Goal: Task Accomplishment & Management: Complete application form

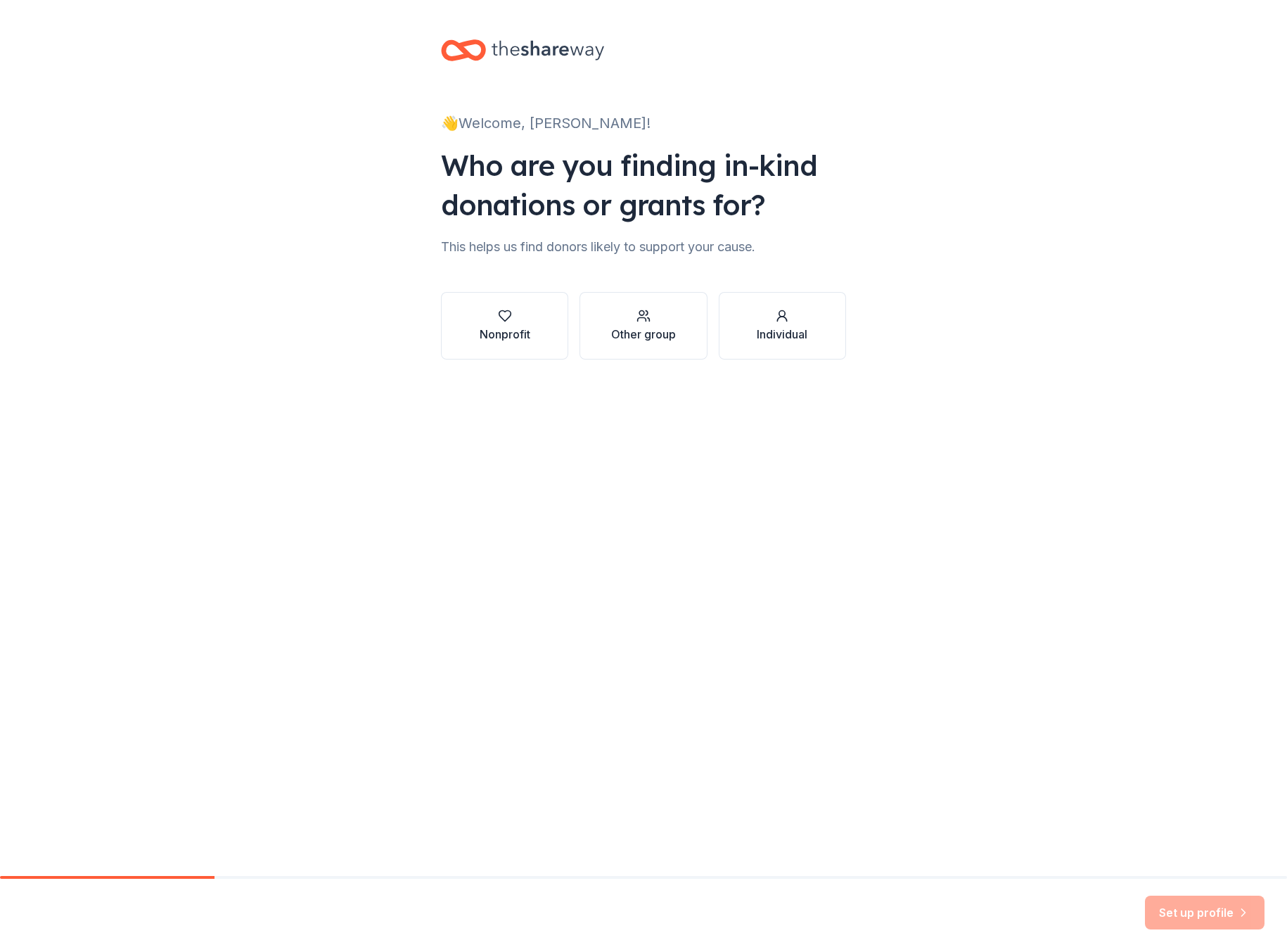
click at [22, 541] on div "👋 Welcome, [PERSON_NAME]! Who are you finding in-kind donations or grants for? …" at bounding box center [643, 438] width 1287 height 875
click at [527, 327] on div "Nonprofit" at bounding box center [505, 333] width 50 height 17
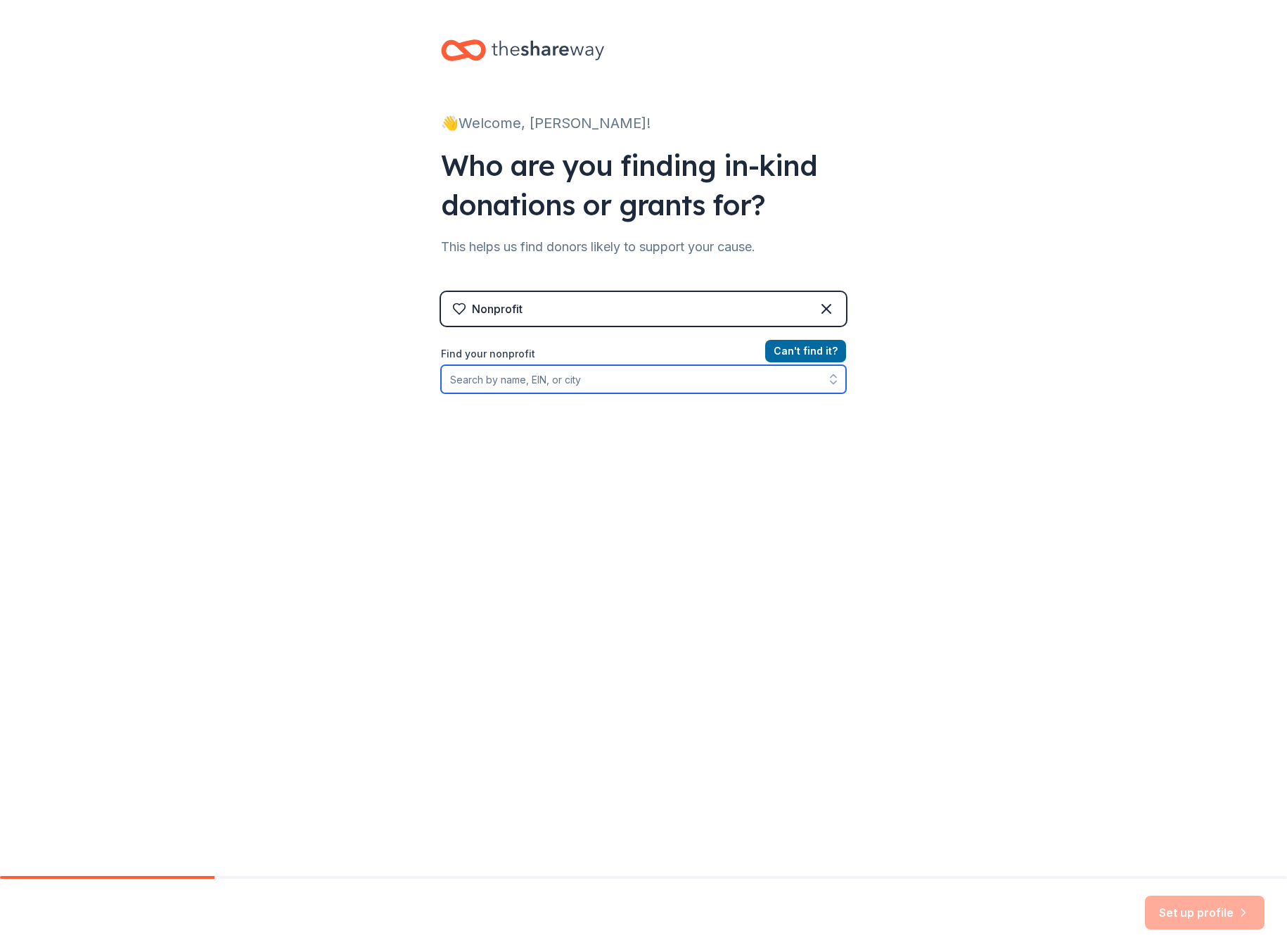
click at [588, 383] on input "Find your nonprofit" at bounding box center [644, 379] width 406 height 28
type input "Oli"
click at [588, 383] on input "Organization name *" at bounding box center [644, 380] width 406 height 30
type input "the [DEMOGRAPHIC_DATA][PERSON_NAME]"
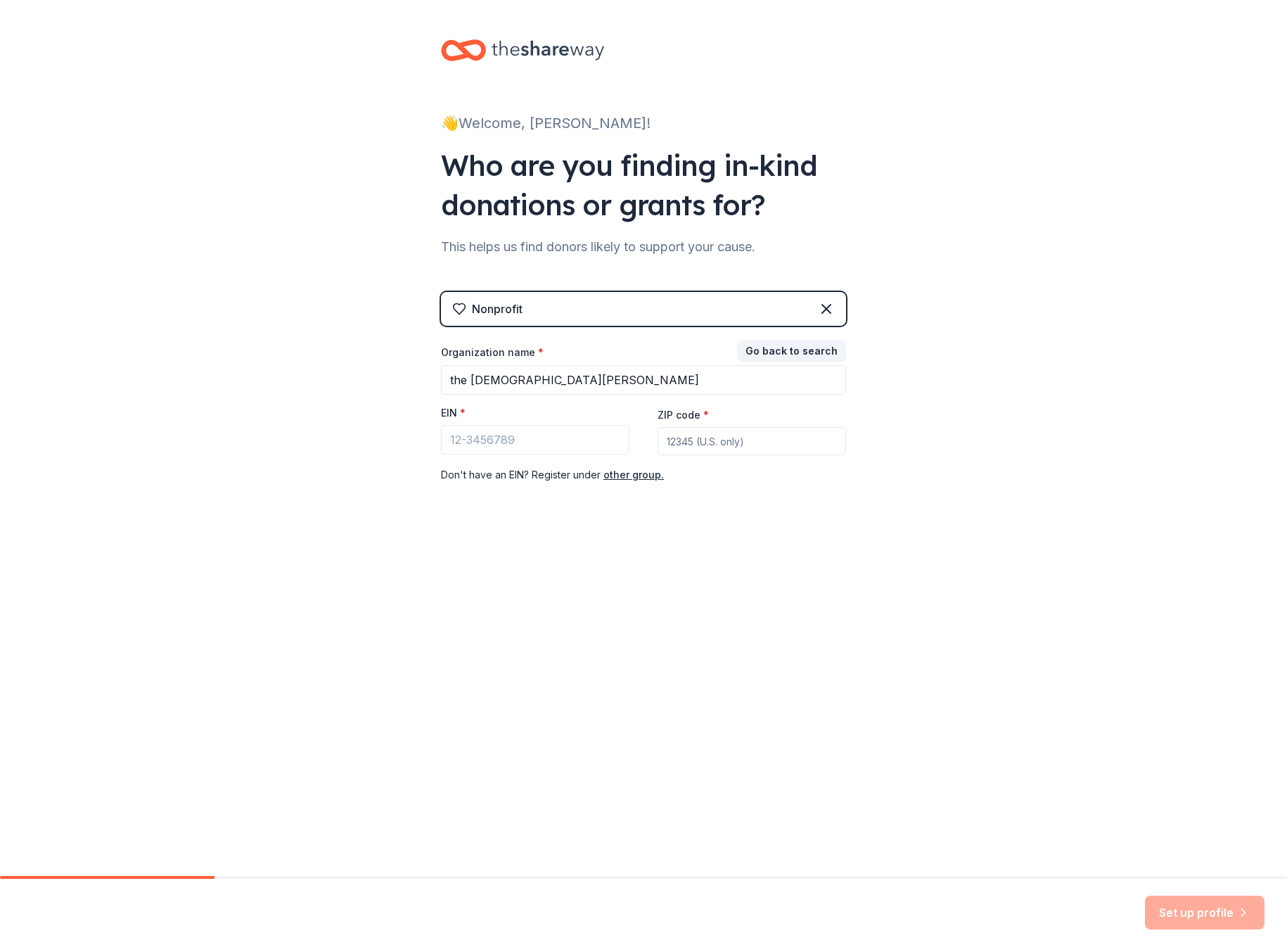
click at [637, 539] on div "👋 Welcome, [PERSON_NAME]! Who are you finding in-kind donations or grants for? …" at bounding box center [643, 289] width 450 height 579
click at [814, 349] on button "Go back to search" at bounding box center [791, 351] width 109 height 23
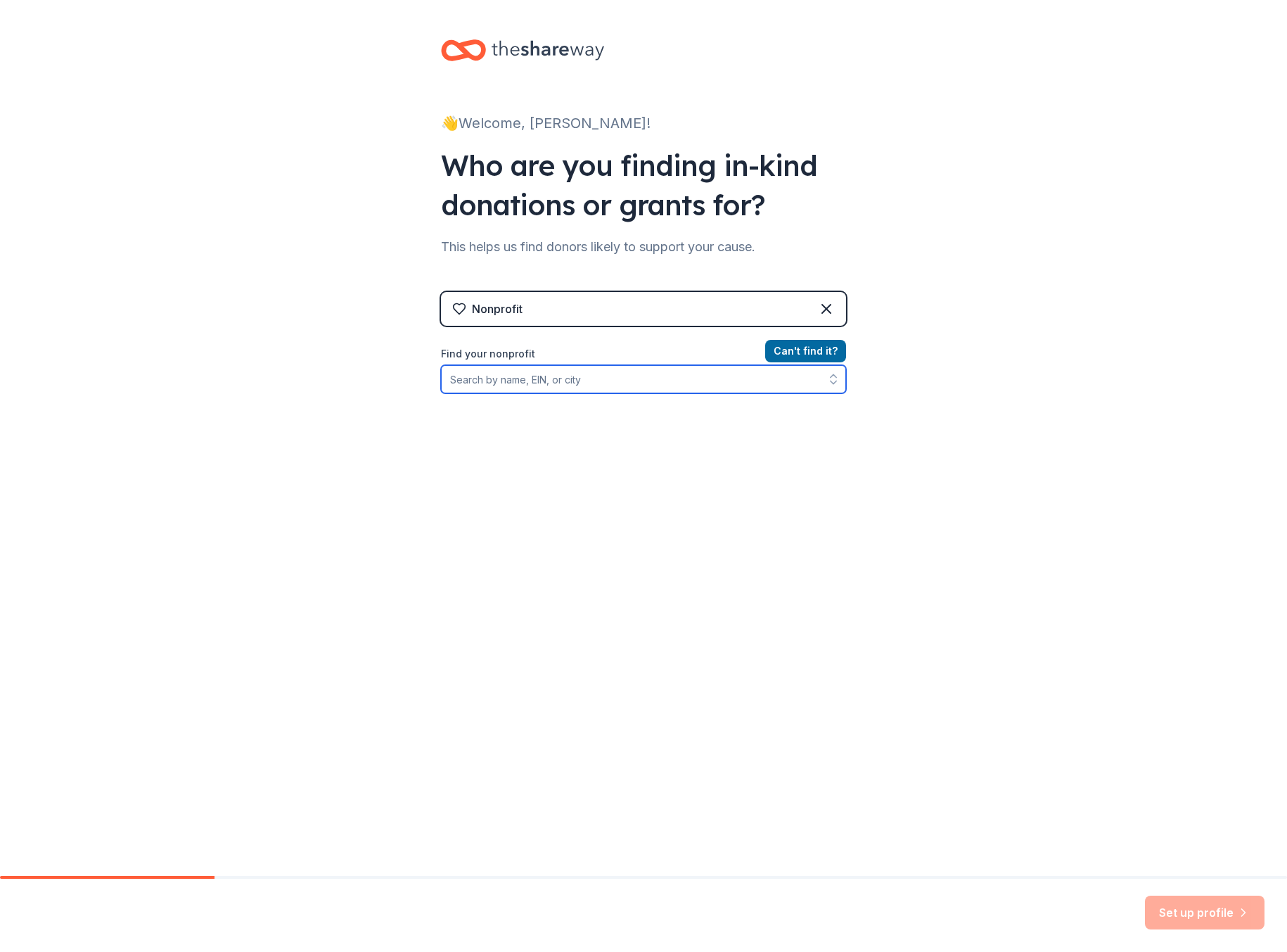
click at [598, 380] on input "Find your nonprofit" at bounding box center [644, 379] width 406 height 28
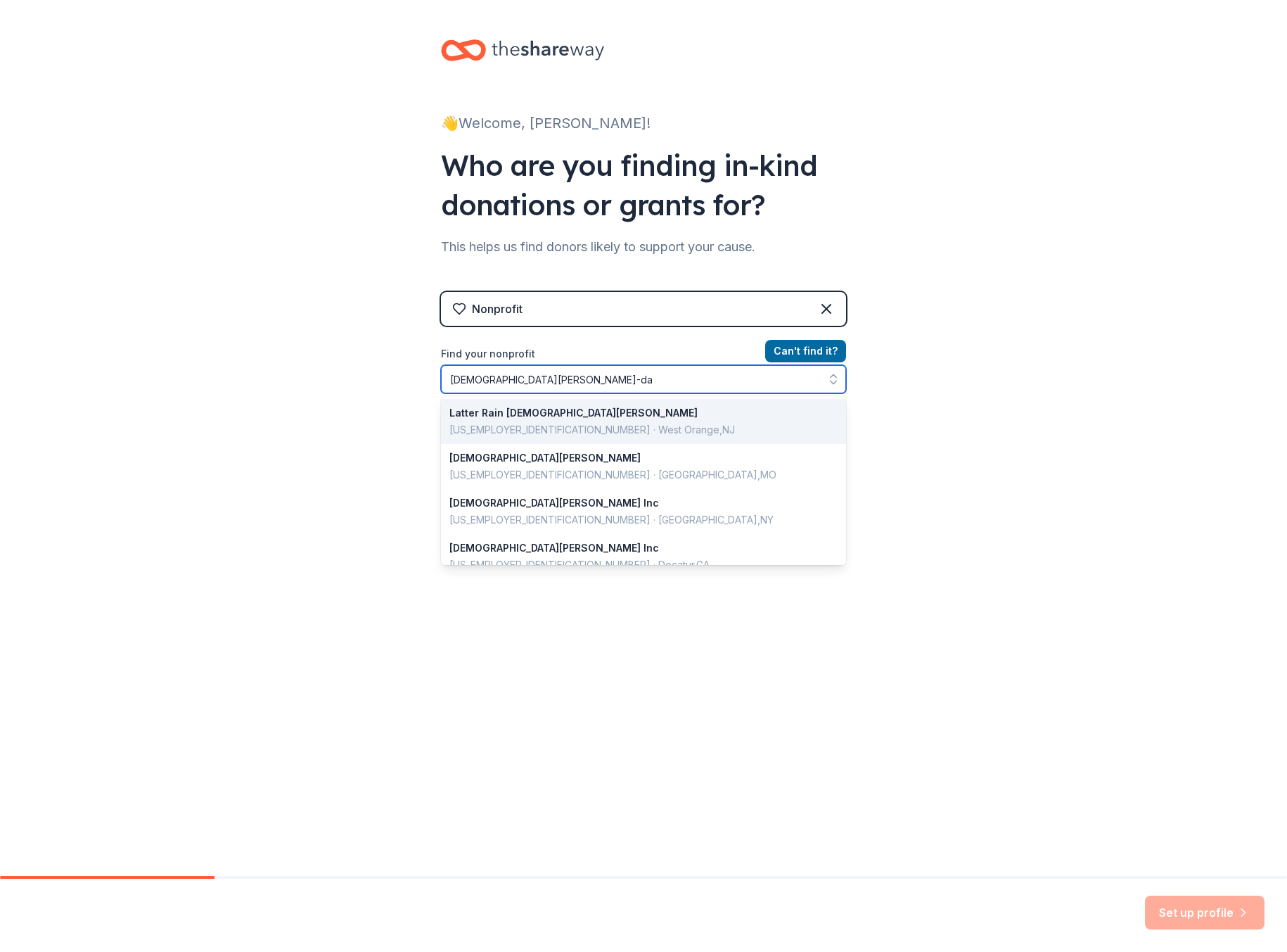
type input "[DEMOGRAPHIC_DATA][PERSON_NAME]"
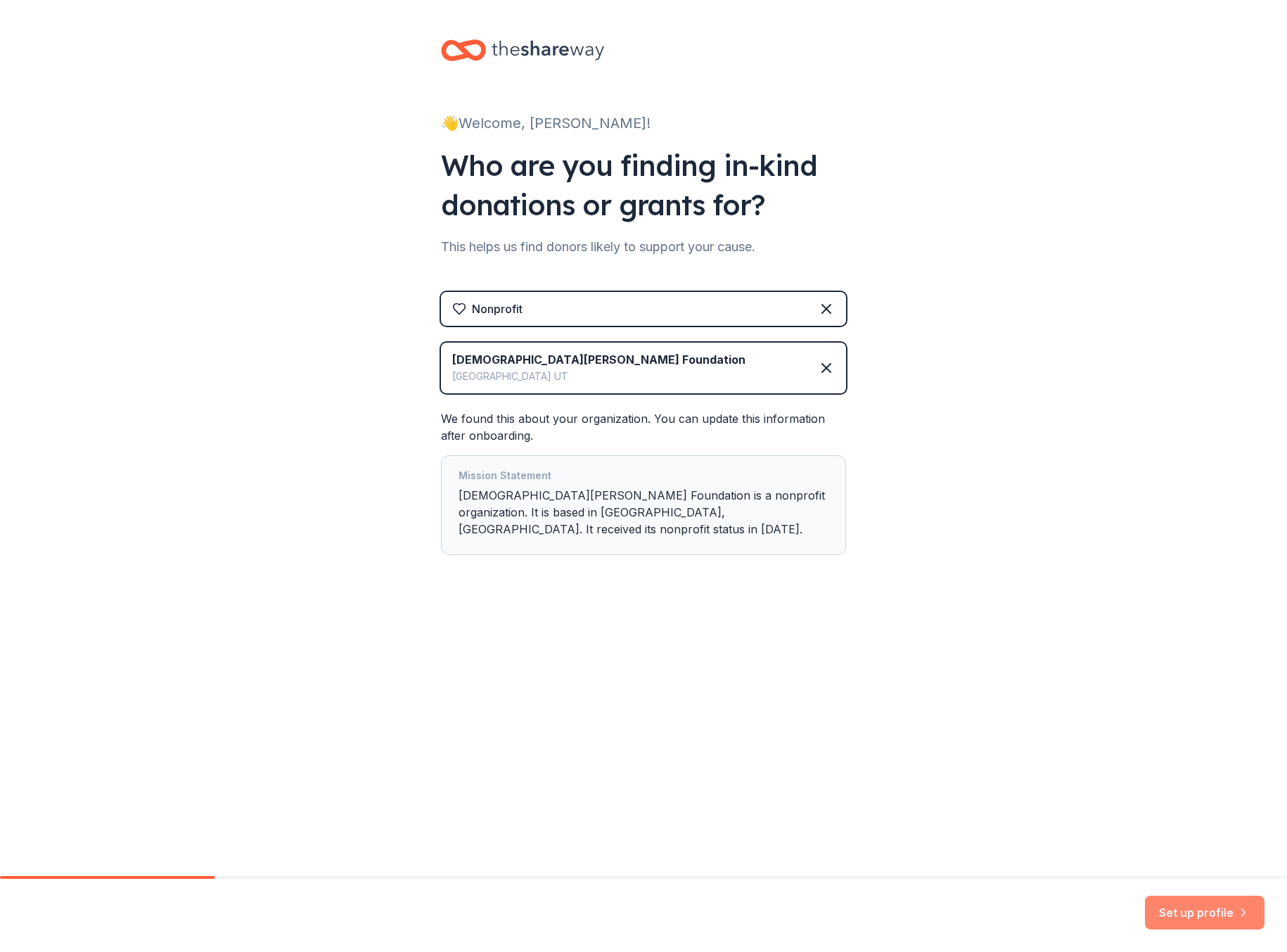
click at [1167, 907] on button "Set up profile" at bounding box center [1204, 912] width 119 height 34
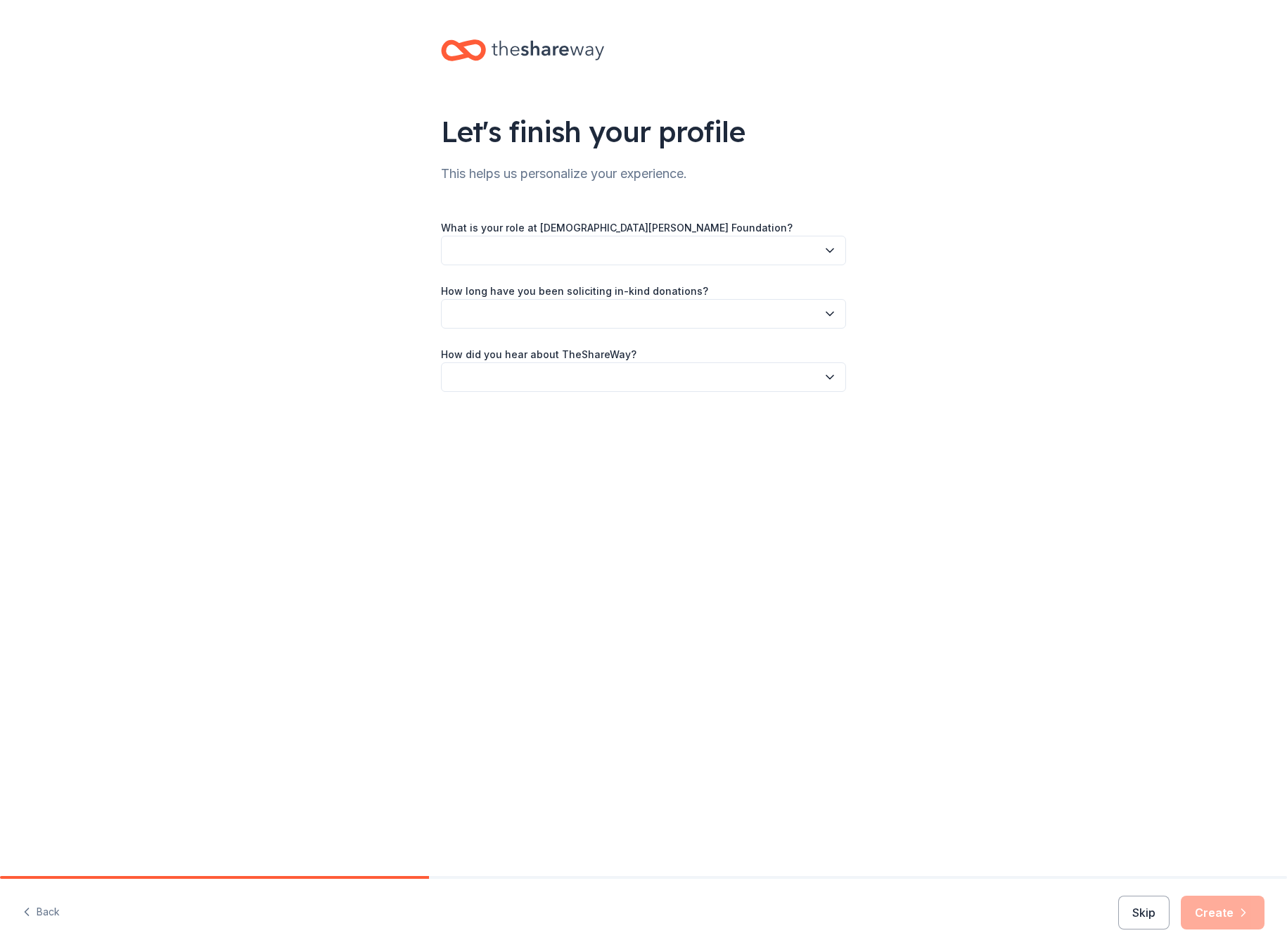
click at [99, 627] on div "Let's finish your profile This helps us personalize your experience. What is yo…" at bounding box center [643, 438] width 1287 height 875
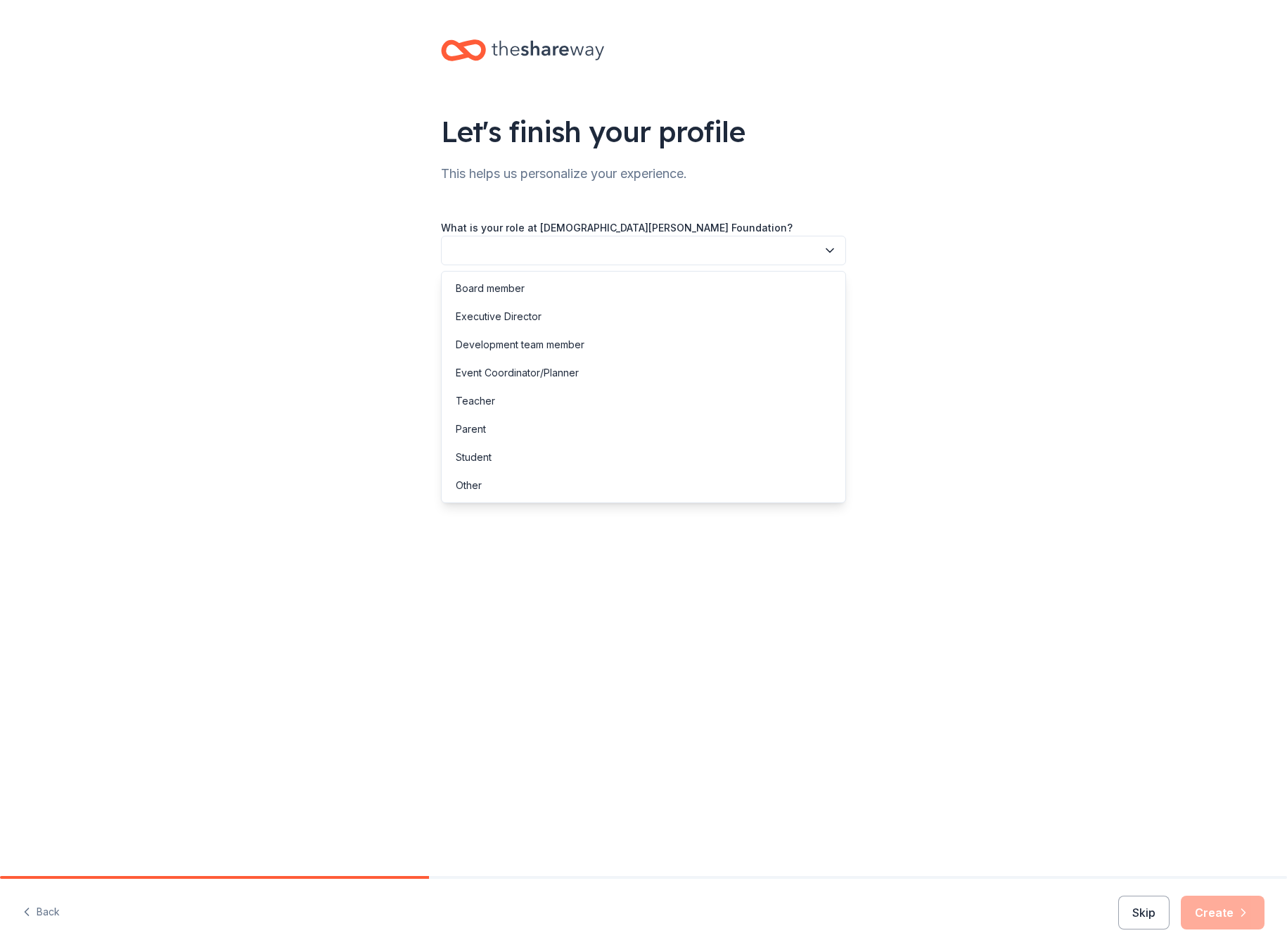
click at [692, 240] on button "button" at bounding box center [644, 251] width 406 height 30
click at [599, 490] on div "Other" at bounding box center [644, 486] width 399 height 28
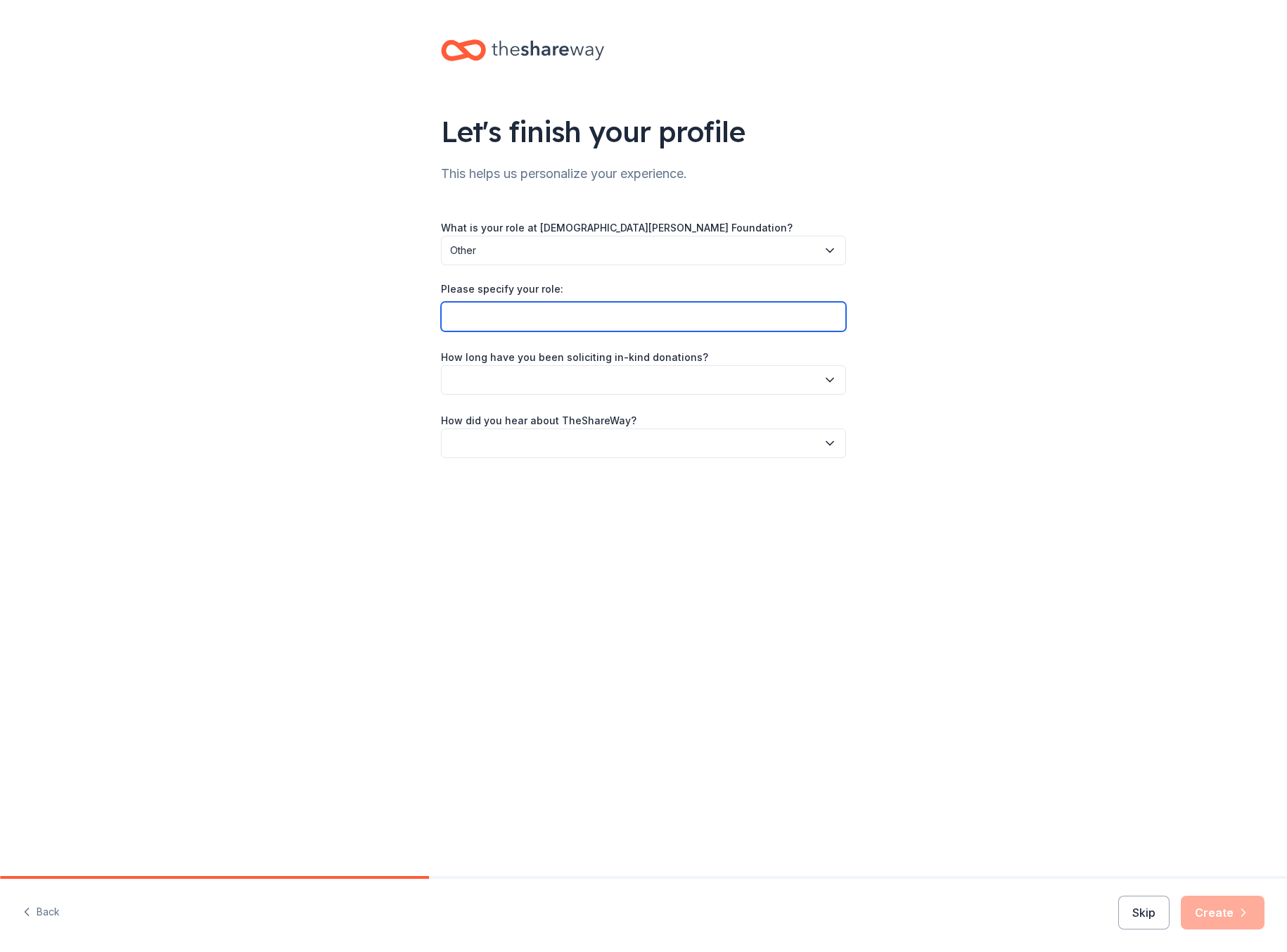
click at [501, 309] on input "Please specify your role:" at bounding box center [644, 317] width 406 height 30
type input "Volunteer"
click at [548, 376] on button "button" at bounding box center [644, 380] width 406 height 30
click at [534, 415] on div "This is my first time!" at bounding box center [500, 417] width 90 height 17
click at [622, 446] on button "button" at bounding box center [644, 443] width 406 height 30
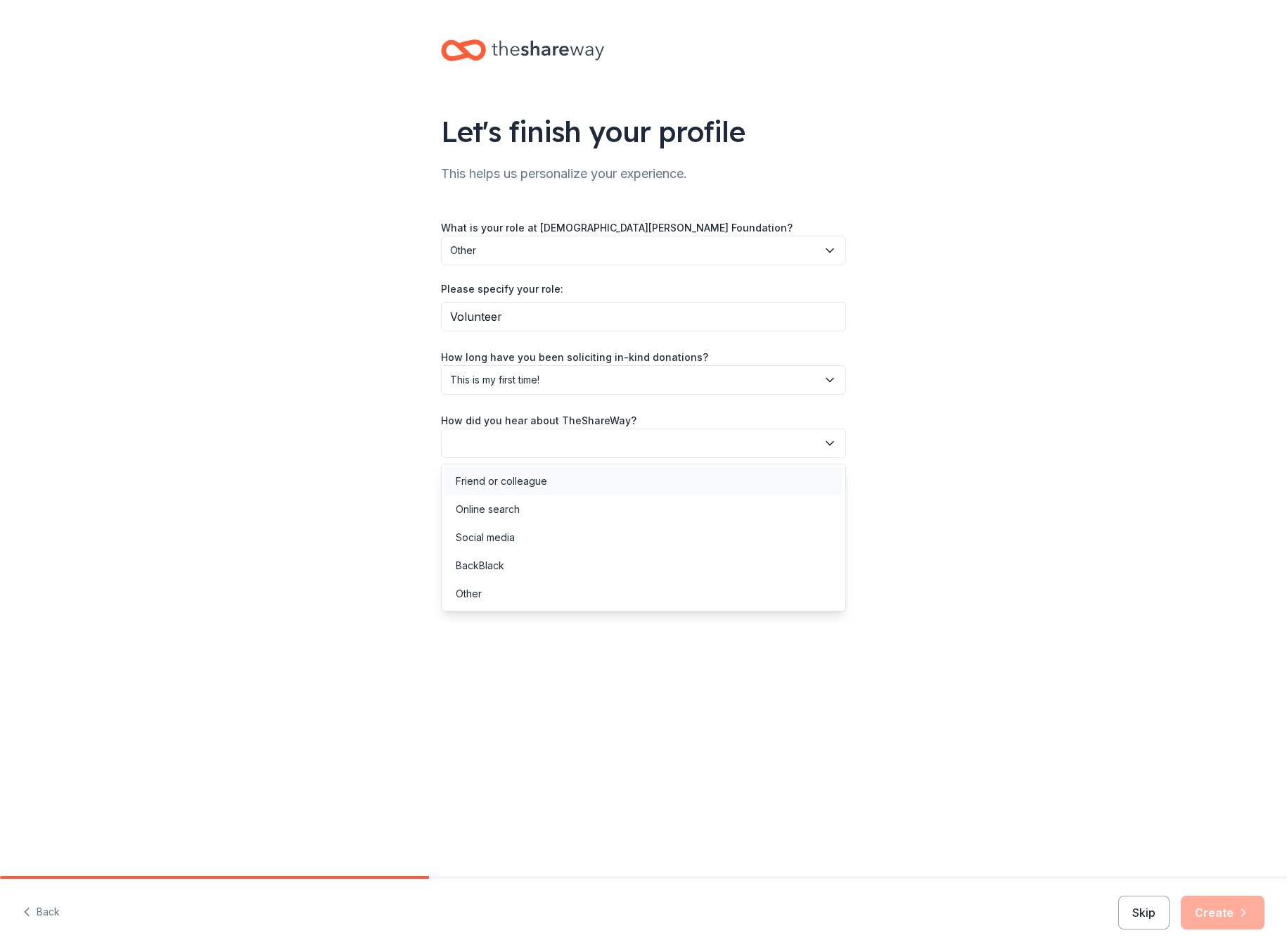
click at [600, 484] on div "Friend or colleague" at bounding box center [644, 481] width 399 height 28
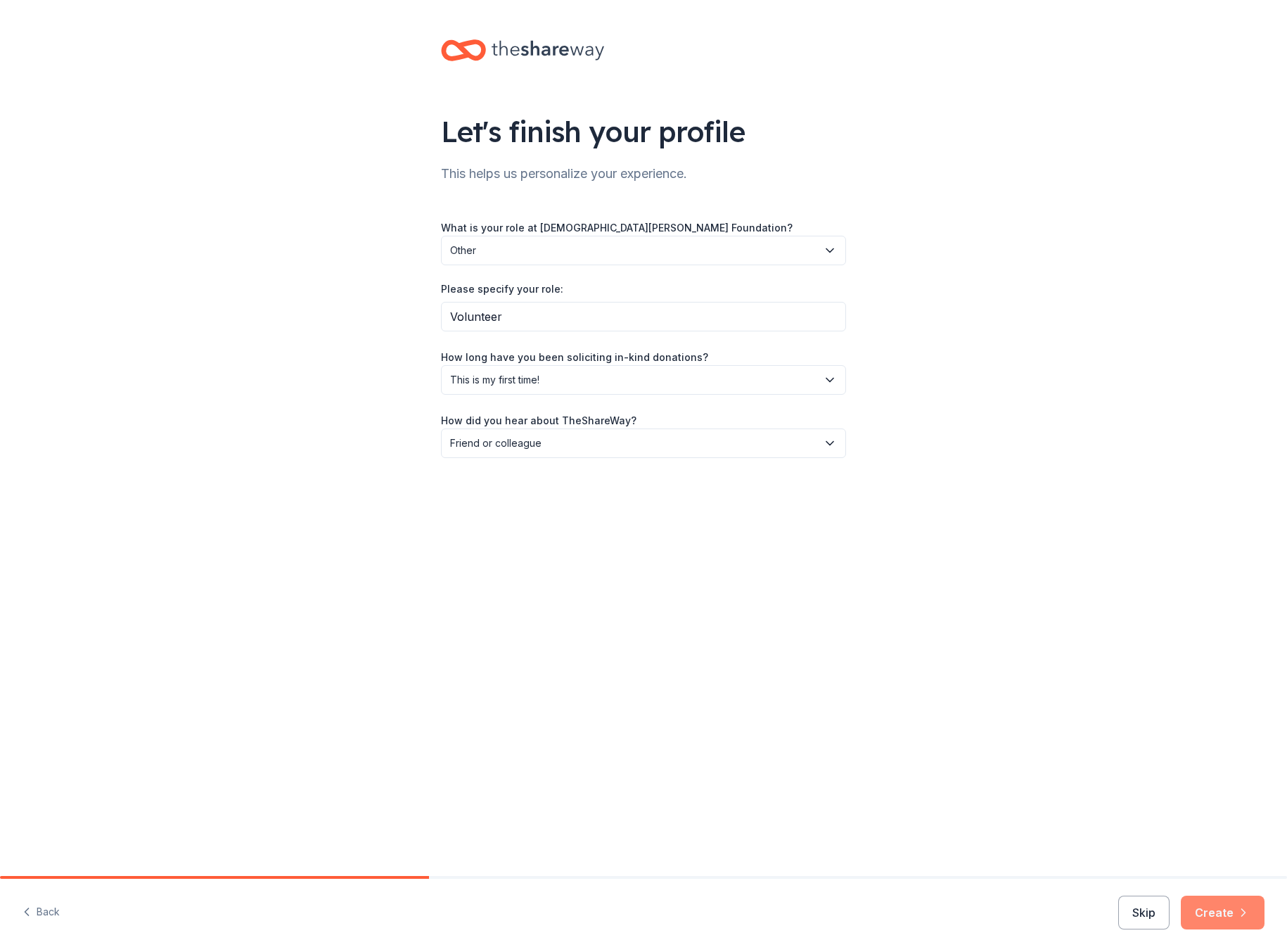
click at [1236, 914] on button "Create" at bounding box center [1223, 912] width 84 height 34
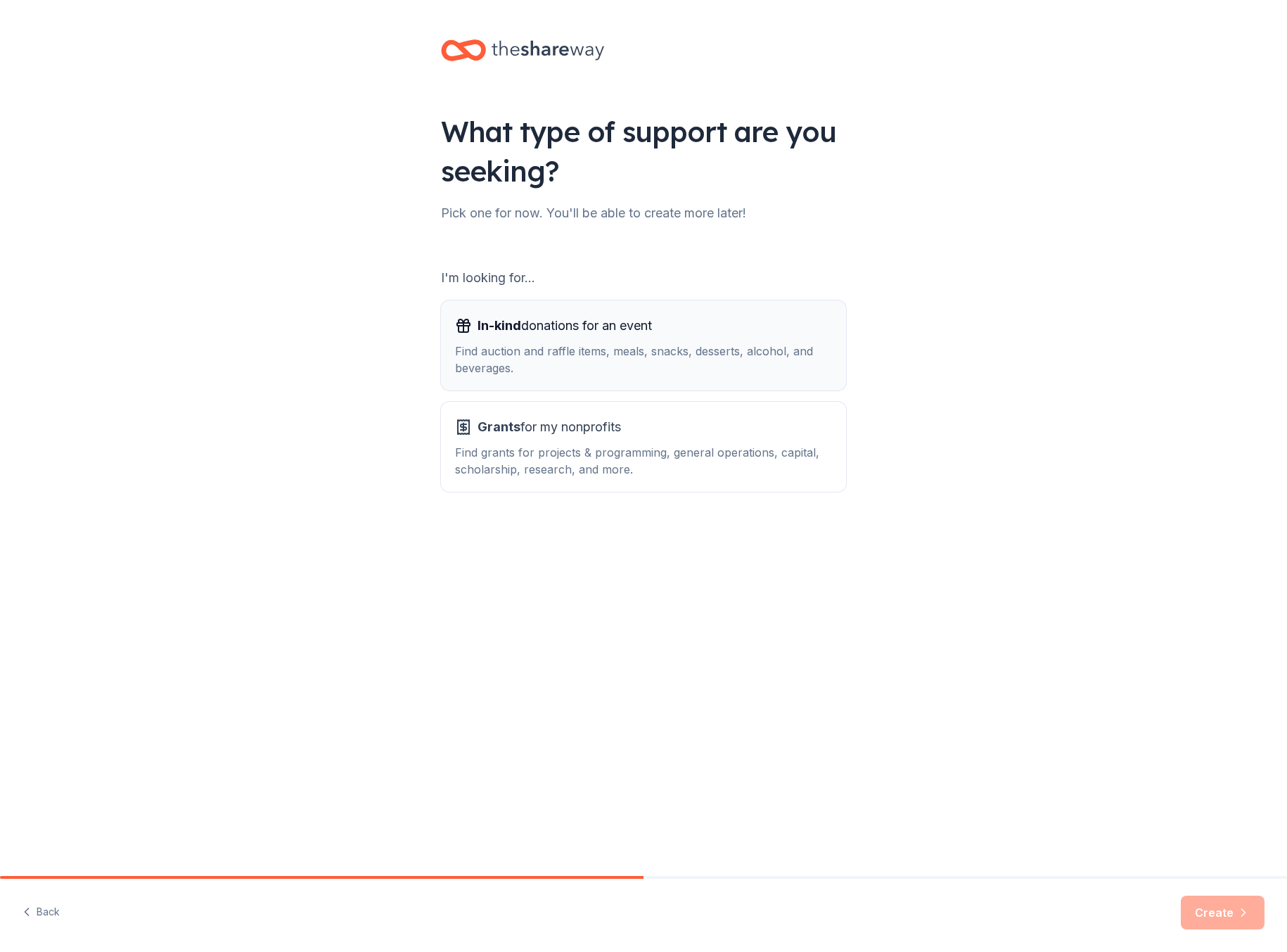
click at [609, 334] on span "In-kind donations for an event" at bounding box center [565, 325] width 174 height 23
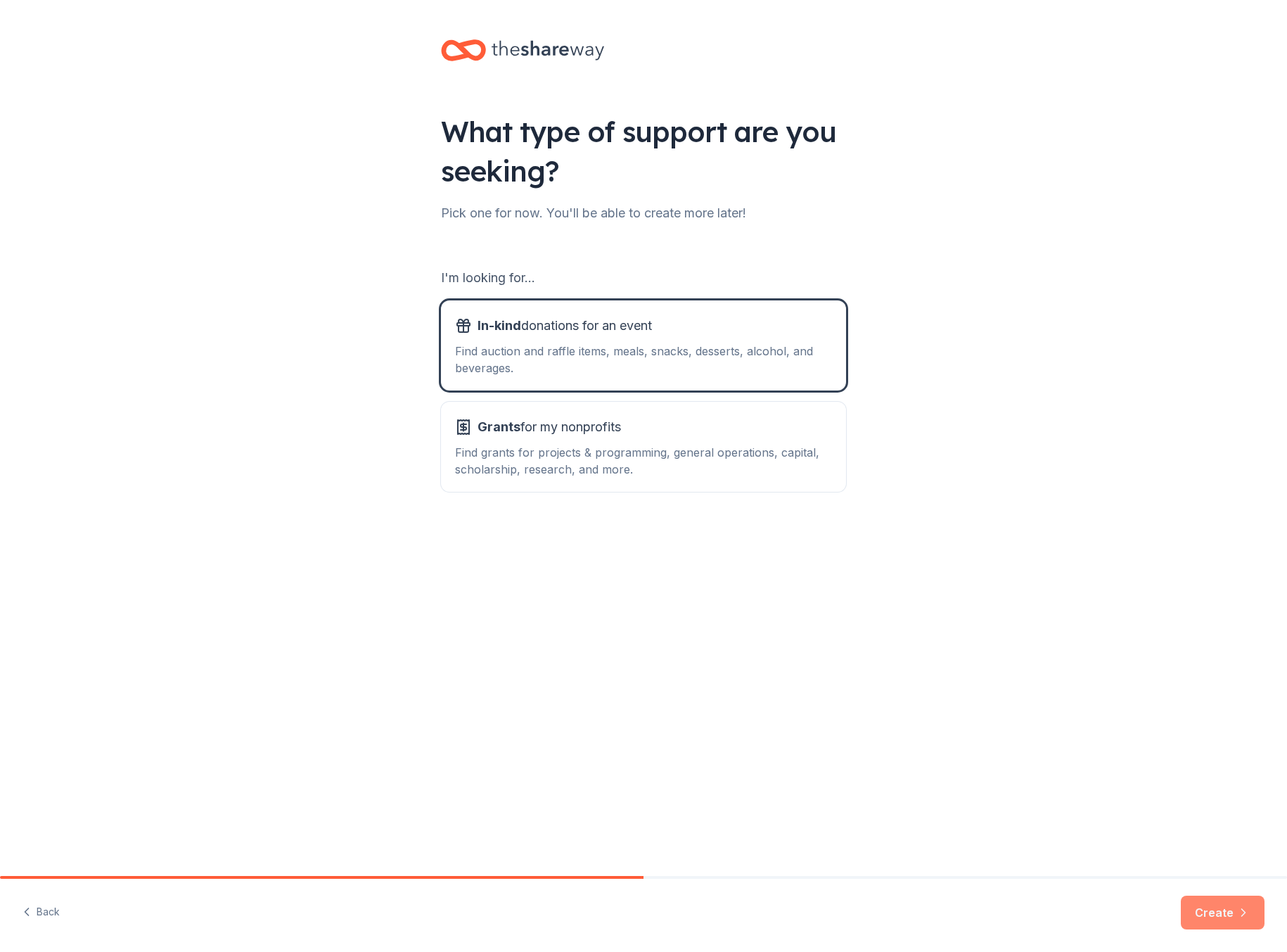
click at [1204, 903] on button "Create" at bounding box center [1223, 912] width 84 height 34
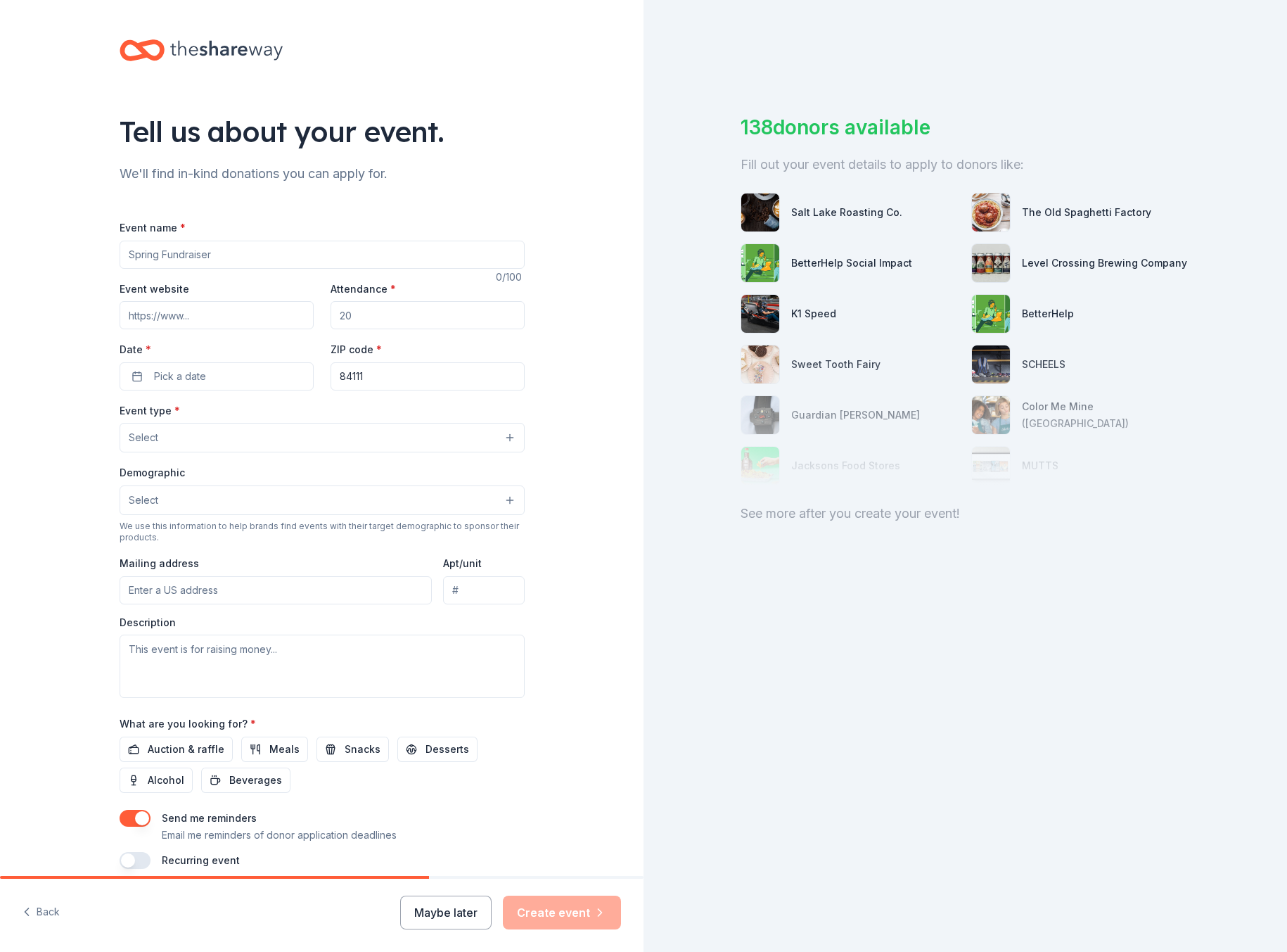
click at [197, 255] on input "Event name *" at bounding box center [322, 254] width 406 height 28
drag, startPoint x: 218, startPoint y: 254, endPoint x: 174, endPoint y: 252, distance: 44.0
click at [174, 252] on input "Christmas Volunteer Event" at bounding box center [322, 254] width 406 height 28
type input "Christmas Service Project Event"
drag, startPoint x: 359, startPoint y: 321, endPoint x: 327, endPoint y: 318, distance: 32.1
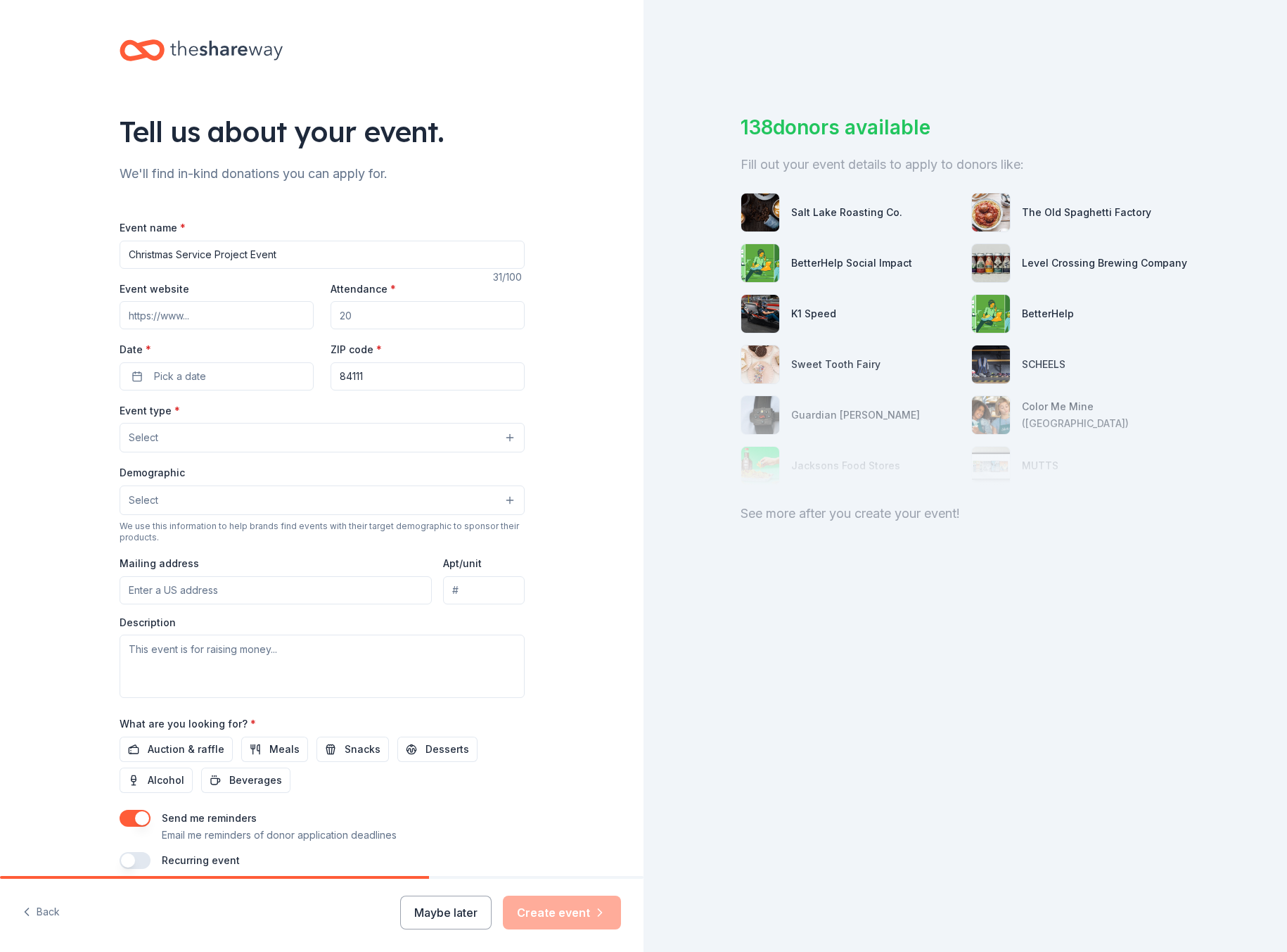
click at [331, 318] on input "Attendance *" at bounding box center [427, 315] width 194 height 28
type input "160"
click at [245, 379] on button "Pick a date" at bounding box center [216, 376] width 194 height 28
click at [288, 417] on button "Go to next month" at bounding box center [286, 413] width 20 height 20
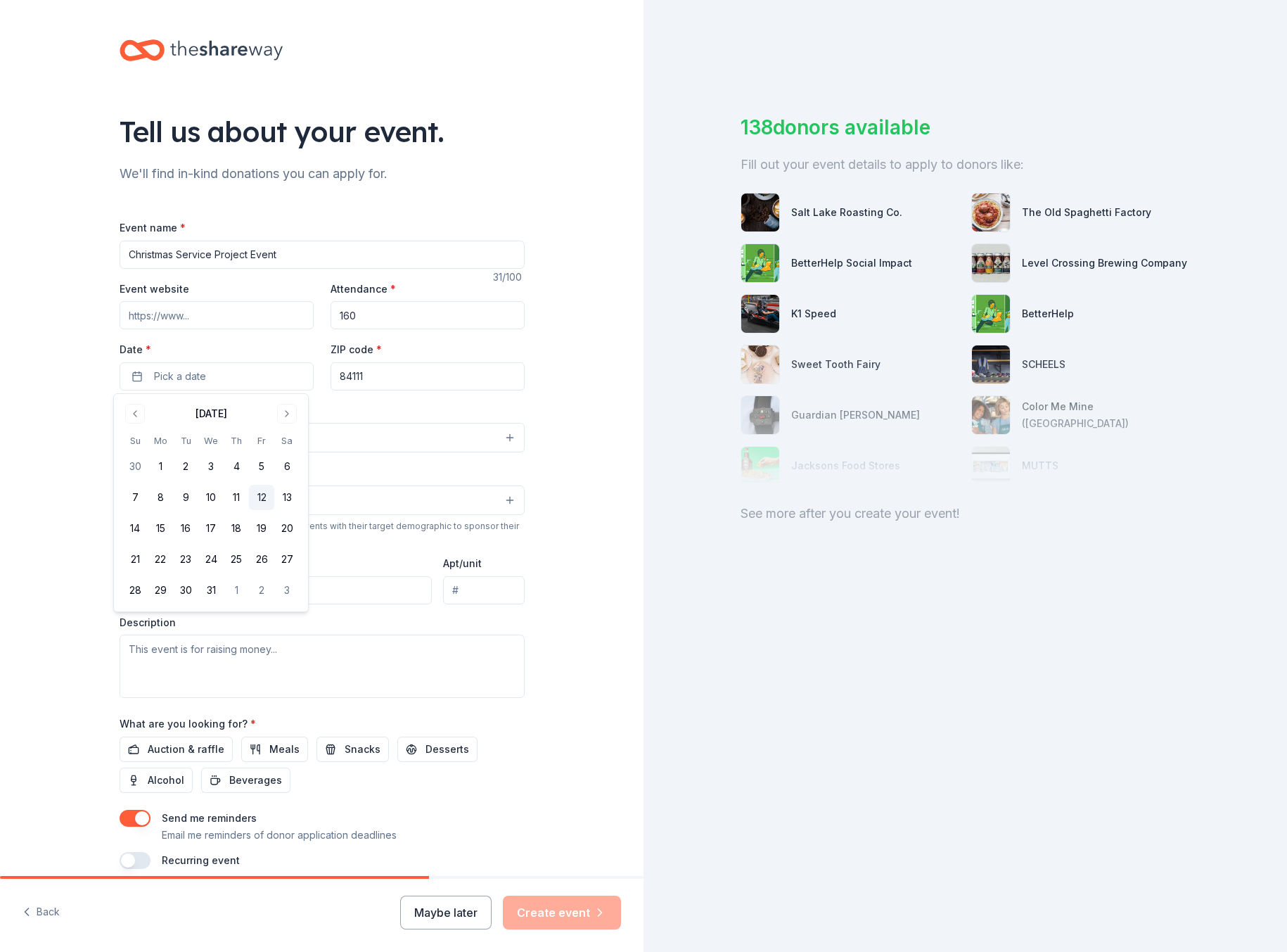
click at [265, 499] on button "12" at bounding box center [261, 497] width 25 height 25
drag, startPoint x: 388, startPoint y: 379, endPoint x: 332, endPoint y: 374, distance: 56.2
click at [332, 375] on input "84111" at bounding box center [427, 376] width 194 height 28
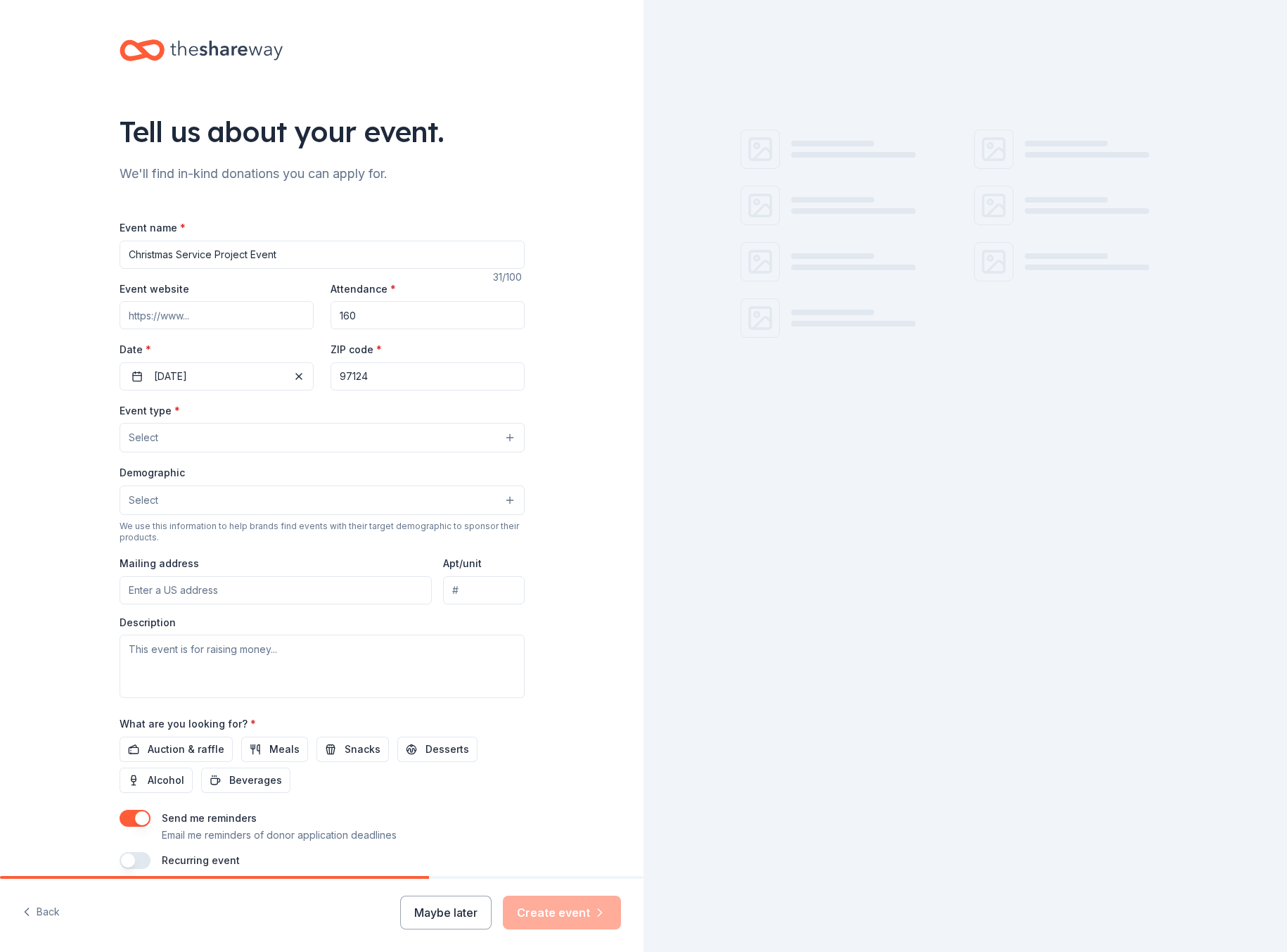
type input "97124"
click at [71, 520] on div "Tell us about your event. We'll find in-kind donations you can apply for. Event…" at bounding box center [322, 468] width 644 height 936
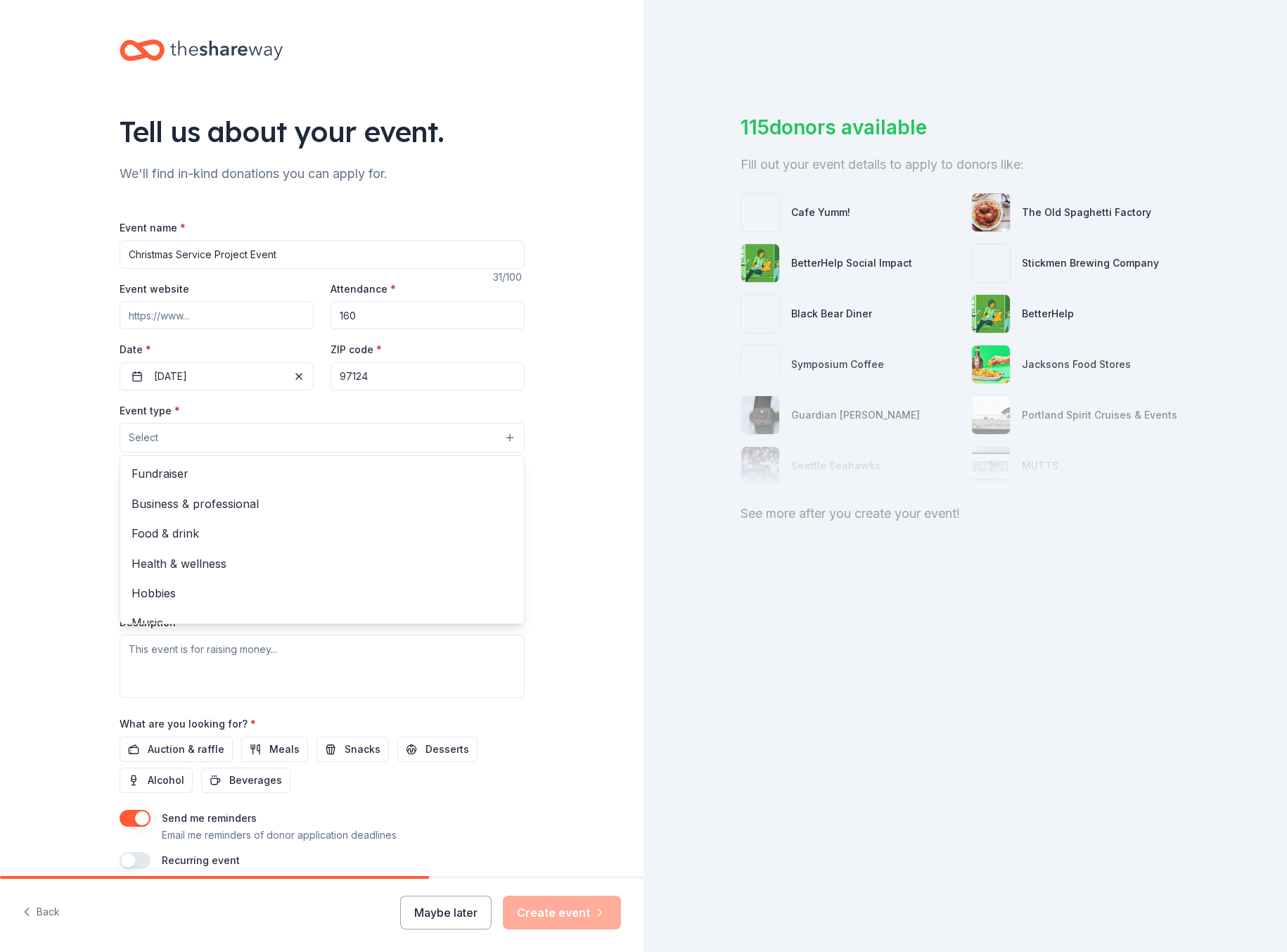
click at [316, 442] on button "Select" at bounding box center [322, 438] width 406 height 30
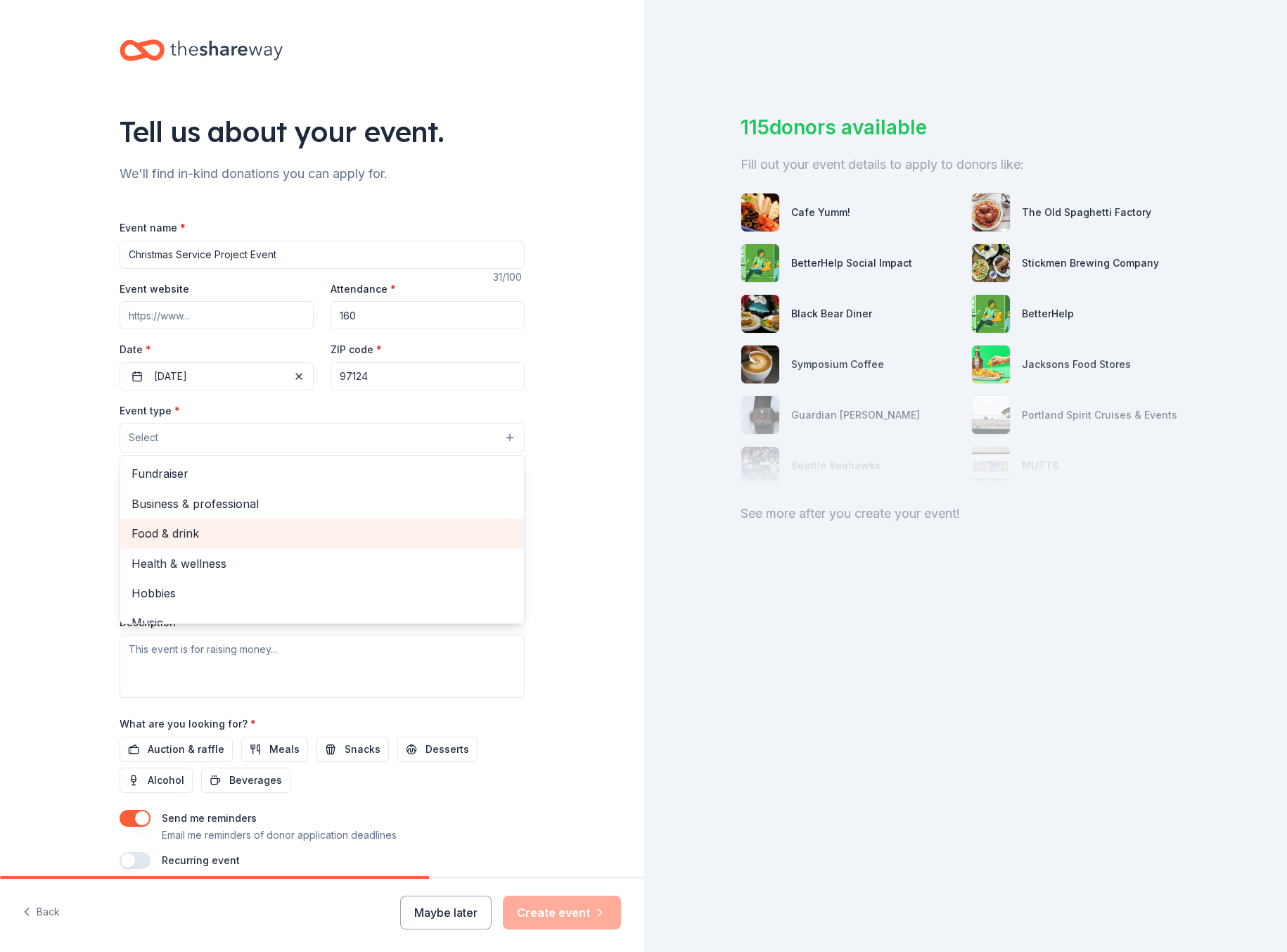
click at [207, 535] on span "Food & drink" at bounding box center [322, 533] width 381 height 18
click at [1, 497] on div "Tell us about your event. We'll find in-kind donations you can apply for. Event…" at bounding box center [322, 468] width 644 height 937
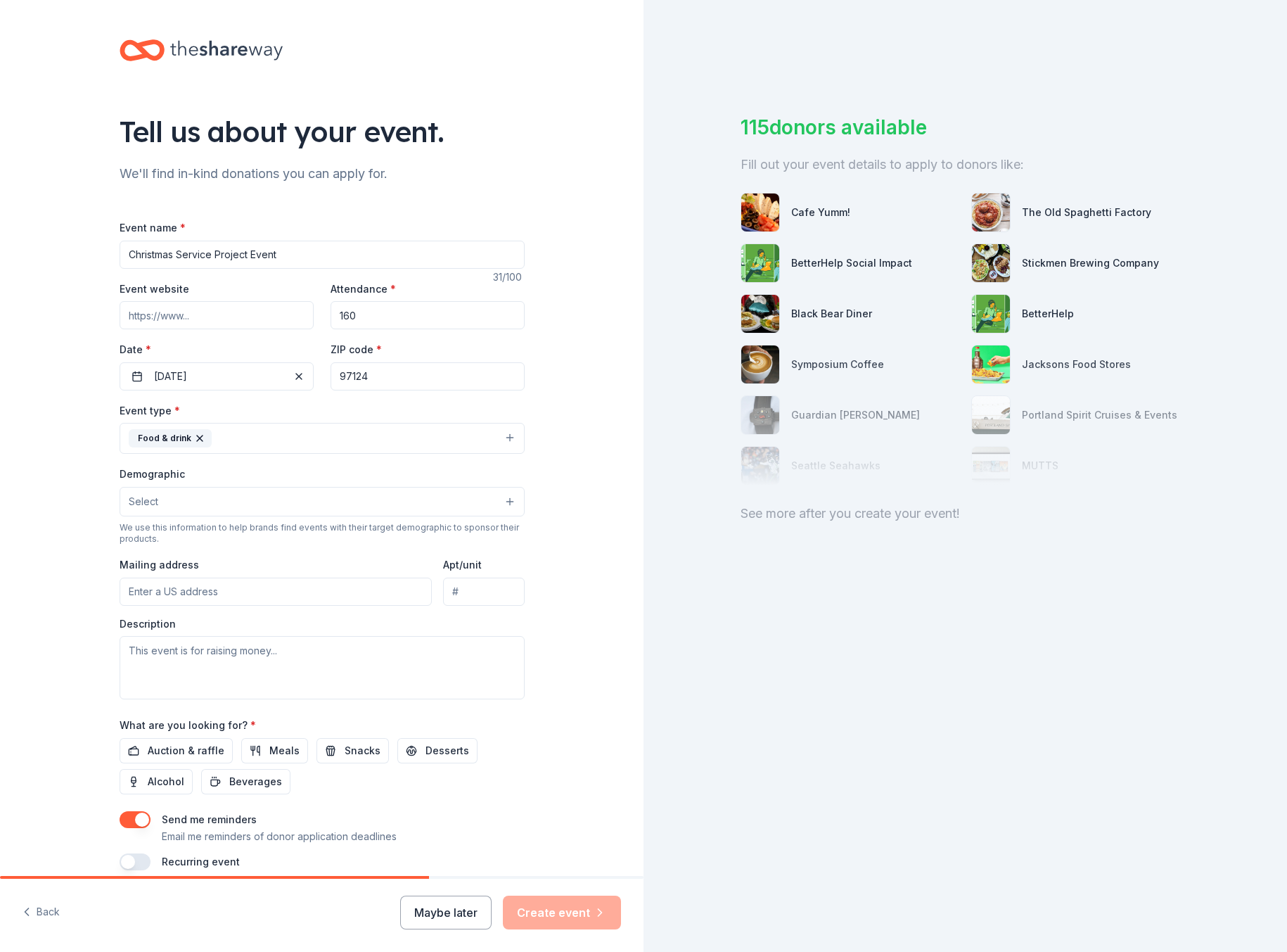
click at [79, 486] on div "Tell us about your event. We'll find in-kind donations you can apply for. Event…" at bounding box center [322, 468] width 644 height 937
click at [197, 504] on button "Select" at bounding box center [322, 501] width 406 height 30
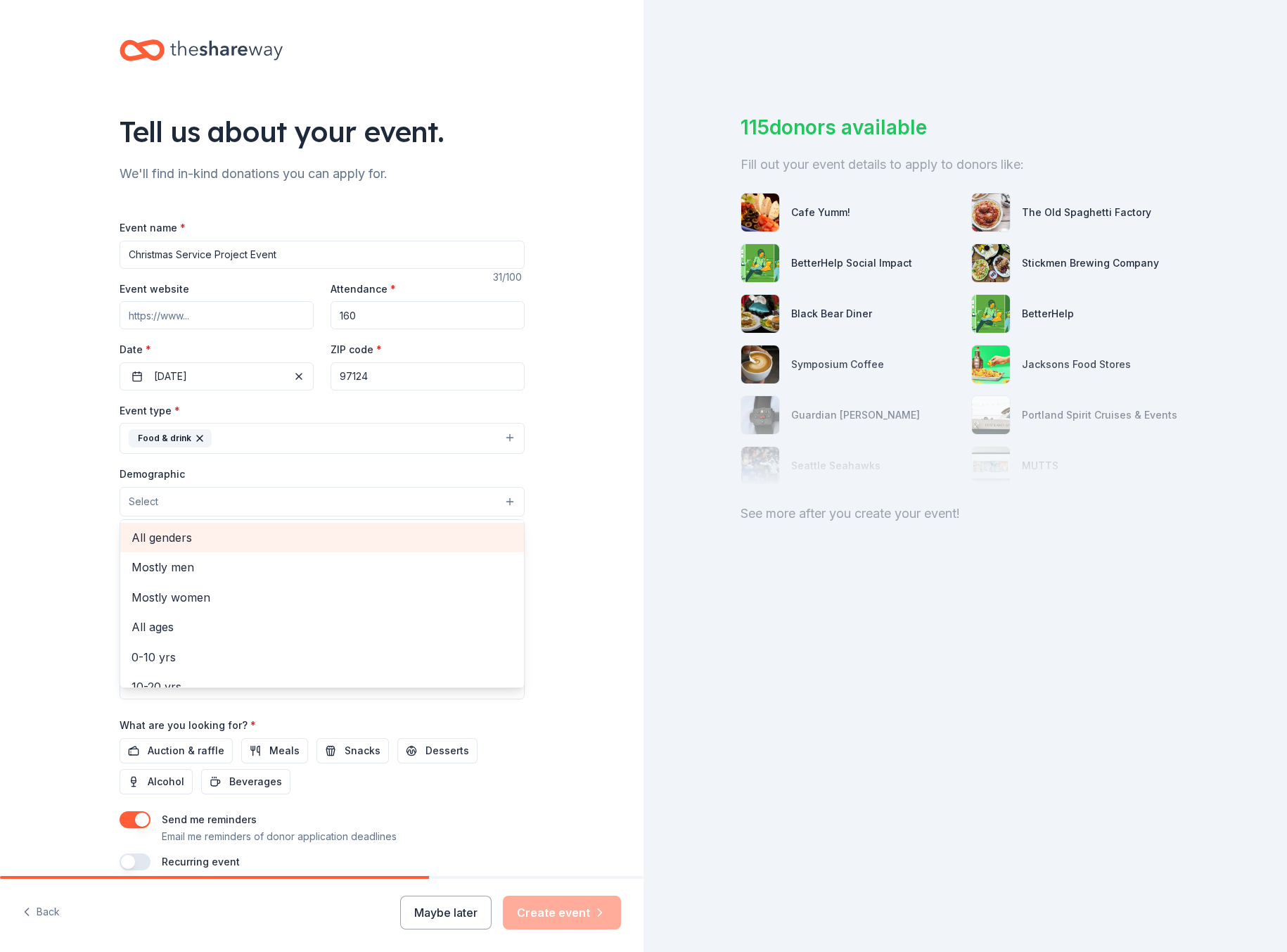
click at [196, 540] on span "All genders" at bounding box center [322, 537] width 381 height 18
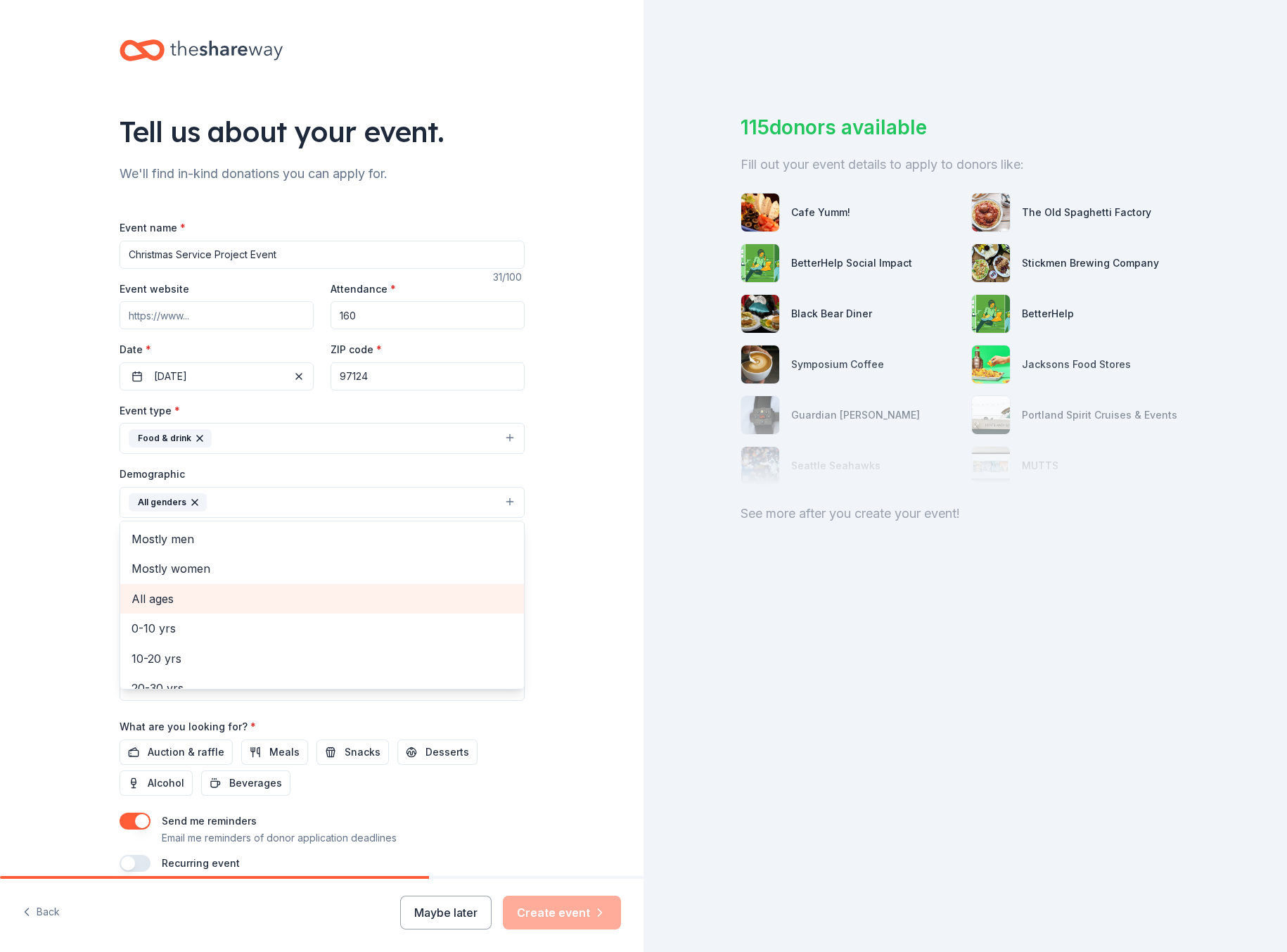
click at [193, 598] on span "All ages" at bounding box center [322, 598] width 381 height 18
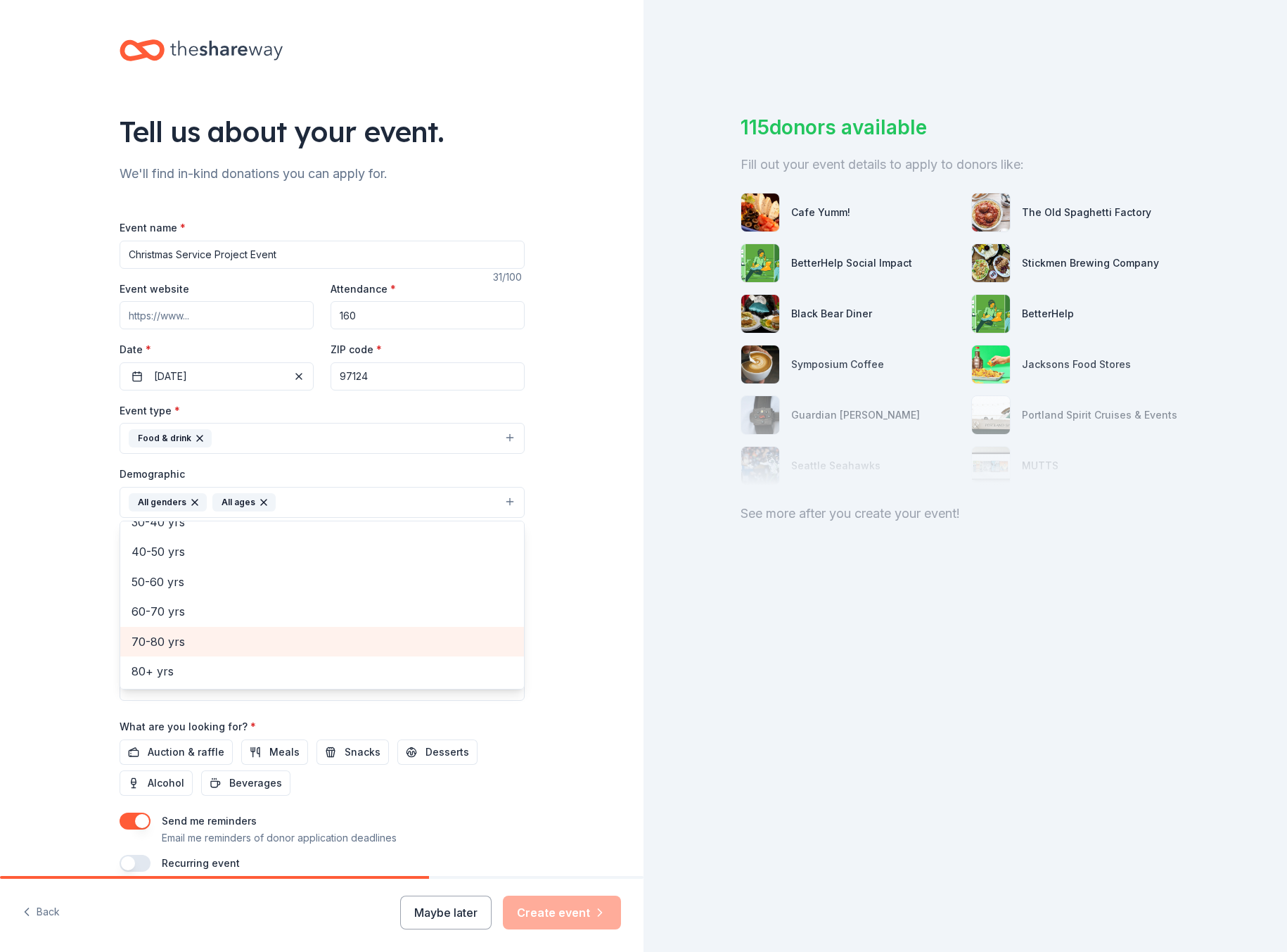
scroll to position [64, 0]
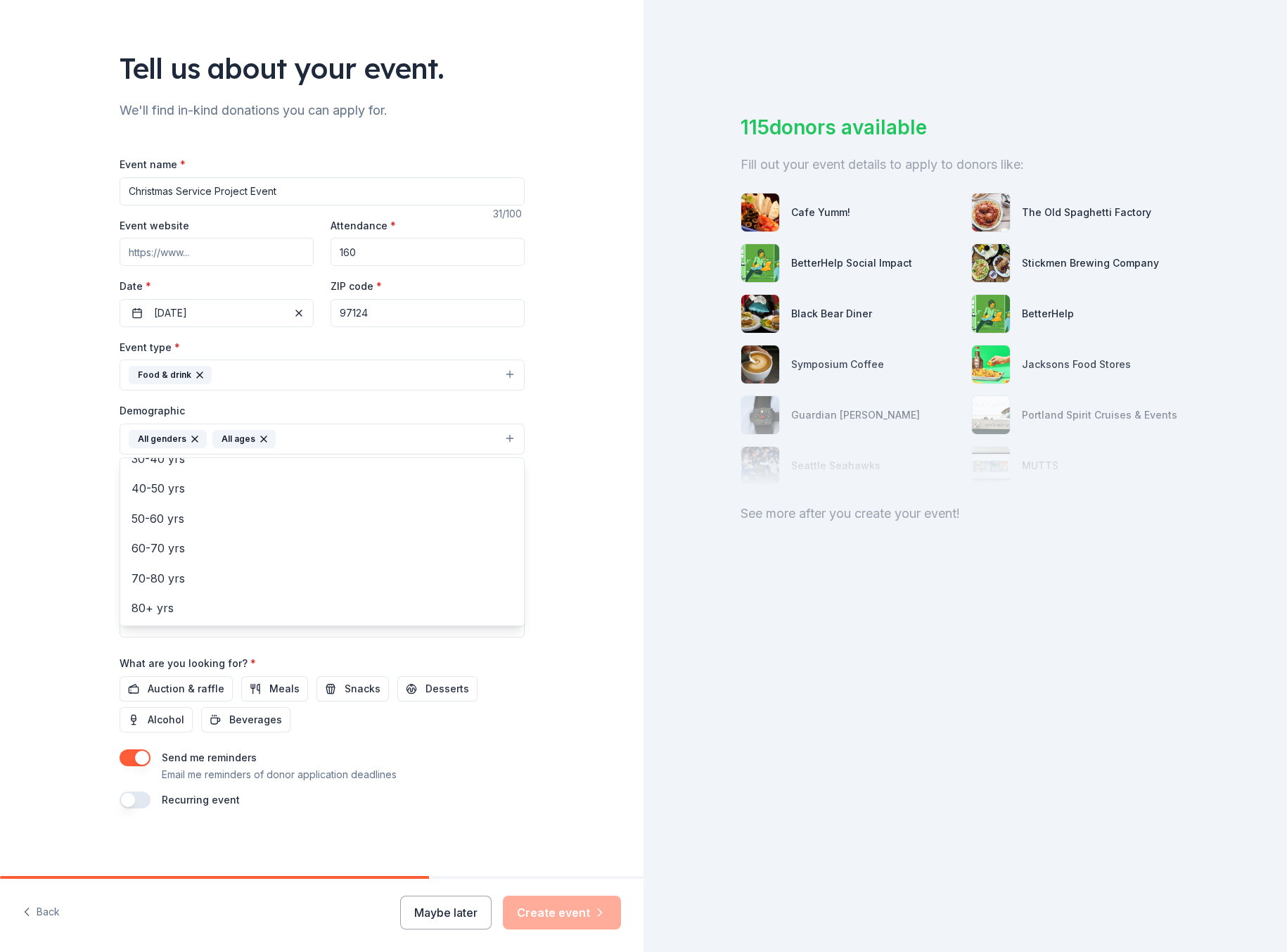
click at [68, 597] on div "Tell us about your event. We'll find in-kind donations you can apply for. Event…" at bounding box center [322, 406] width 644 height 939
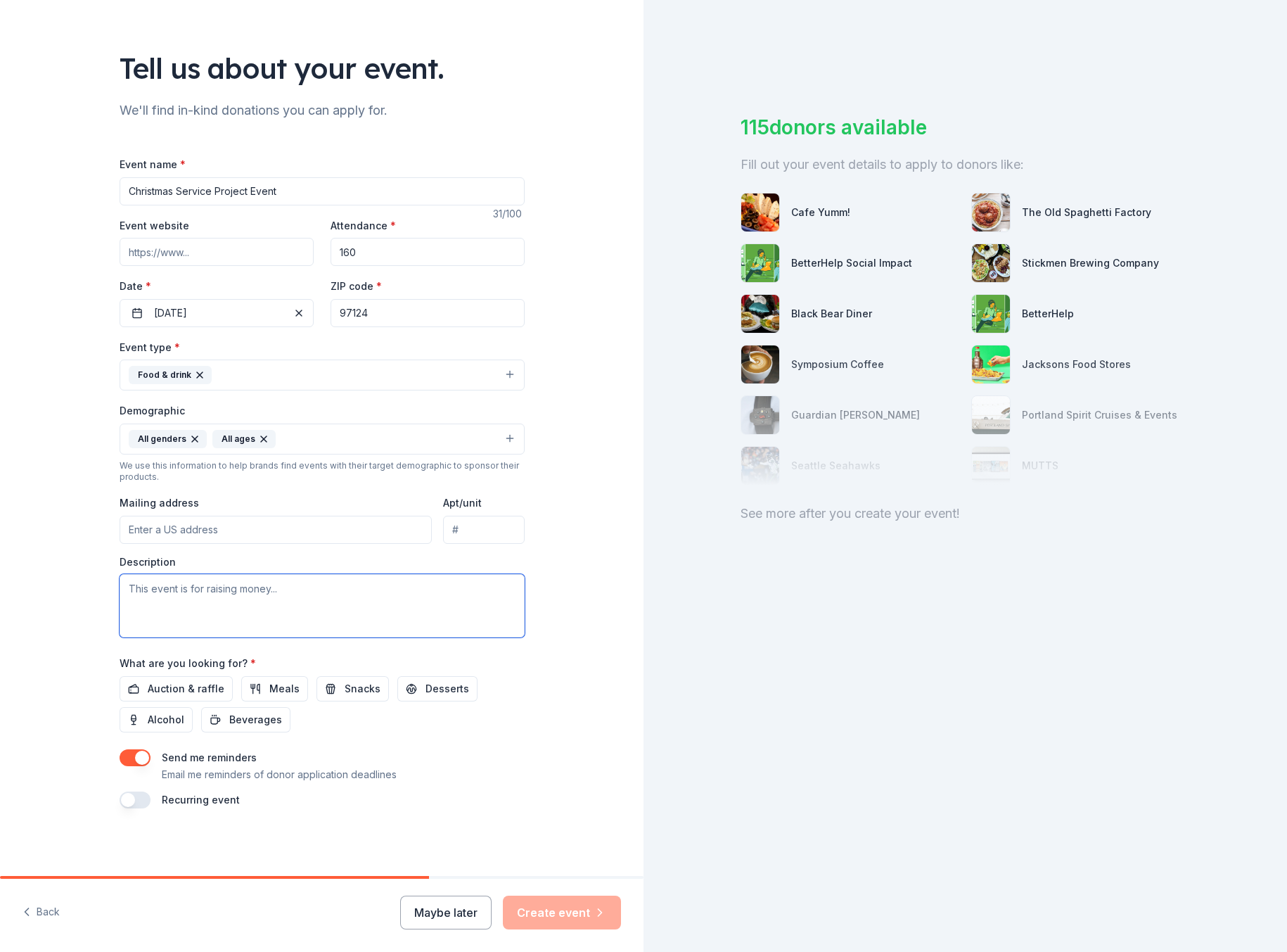
click at [325, 613] on textarea at bounding box center [322, 606] width 406 height 64
click at [68, 610] on div "Tell us about your event. We'll find in-kind donations you can apply for. Event…" at bounding box center [322, 406] width 644 height 939
click at [199, 591] on textarea "This event is to" at bounding box center [322, 606] width 406 height 64
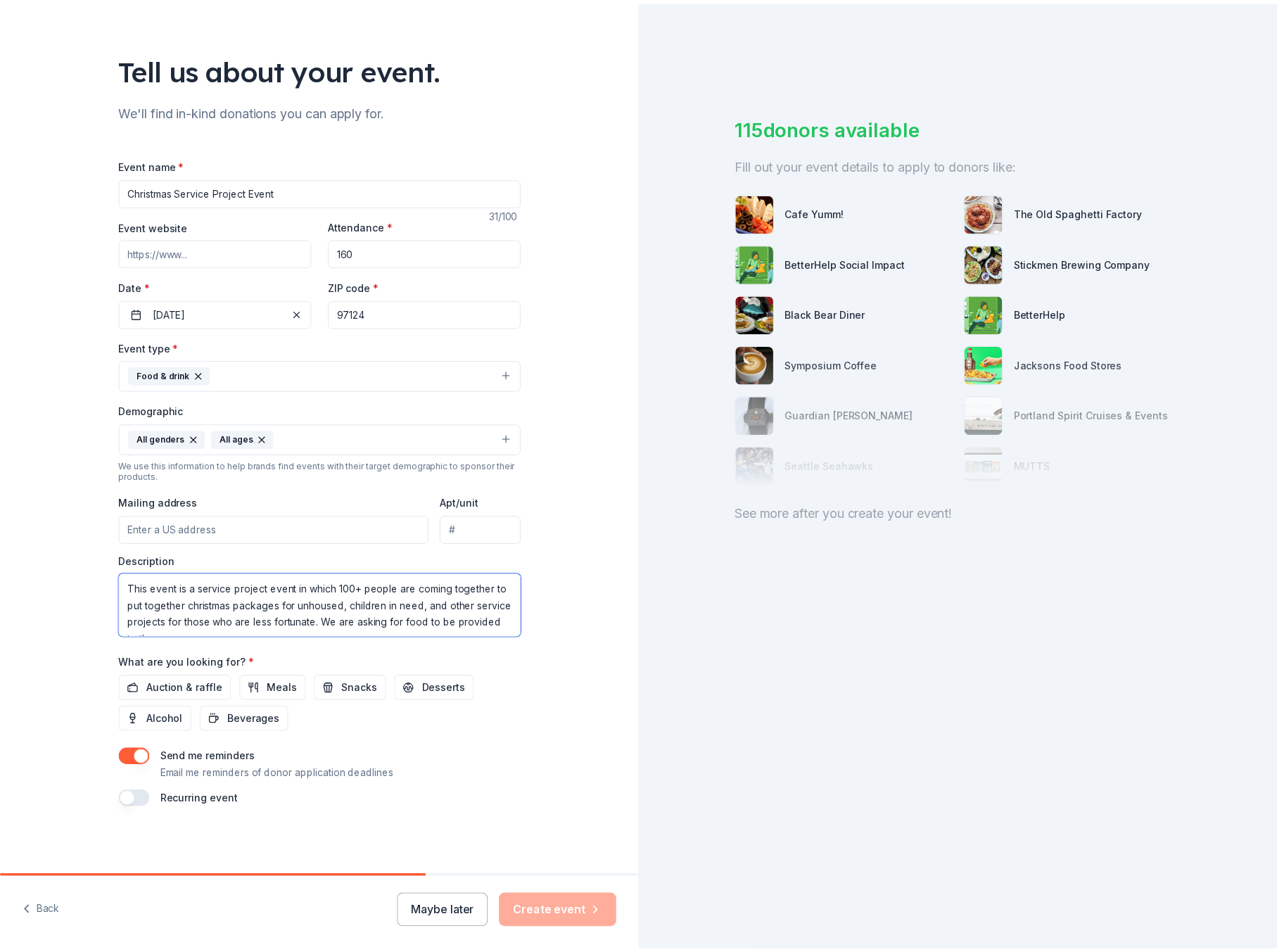
scroll to position [10, 0]
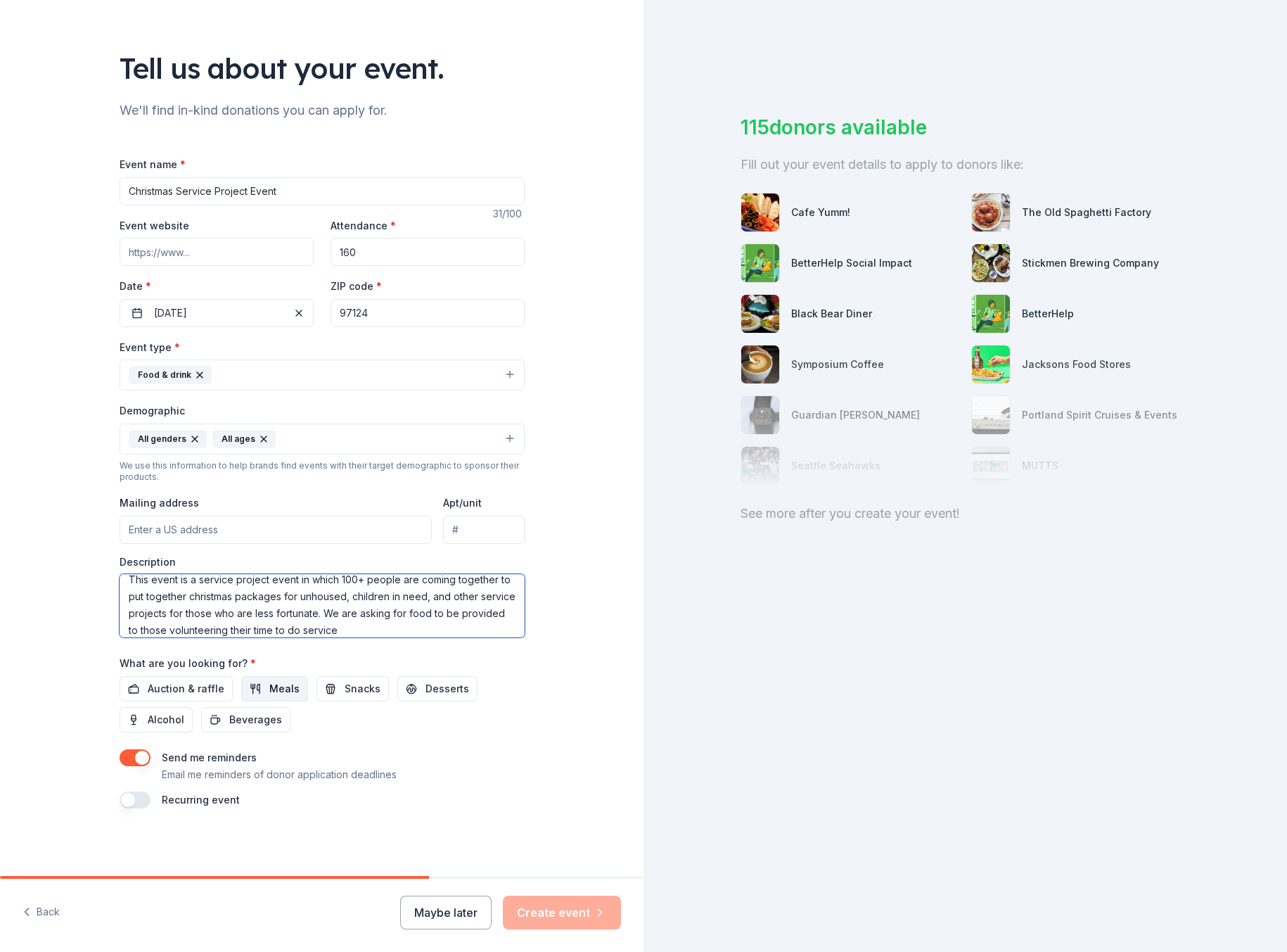
type textarea "This event is a service project event in which 100+ people are coming together …"
click at [279, 687] on span "Meals" at bounding box center [285, 688] width 30 height 17
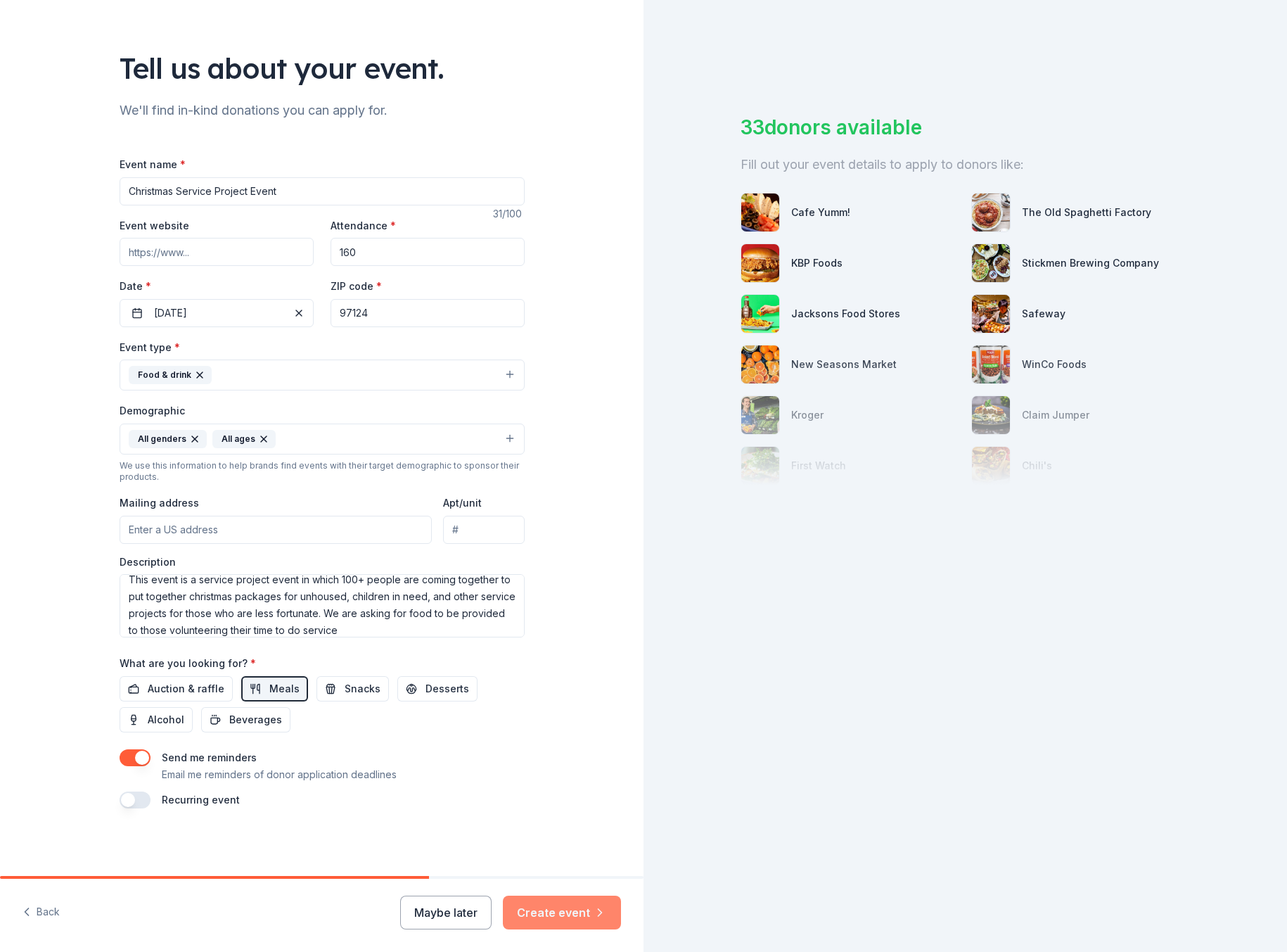
click at [558, 915] on button "Create event" at bounding box center [562, 912] width 118 height 34
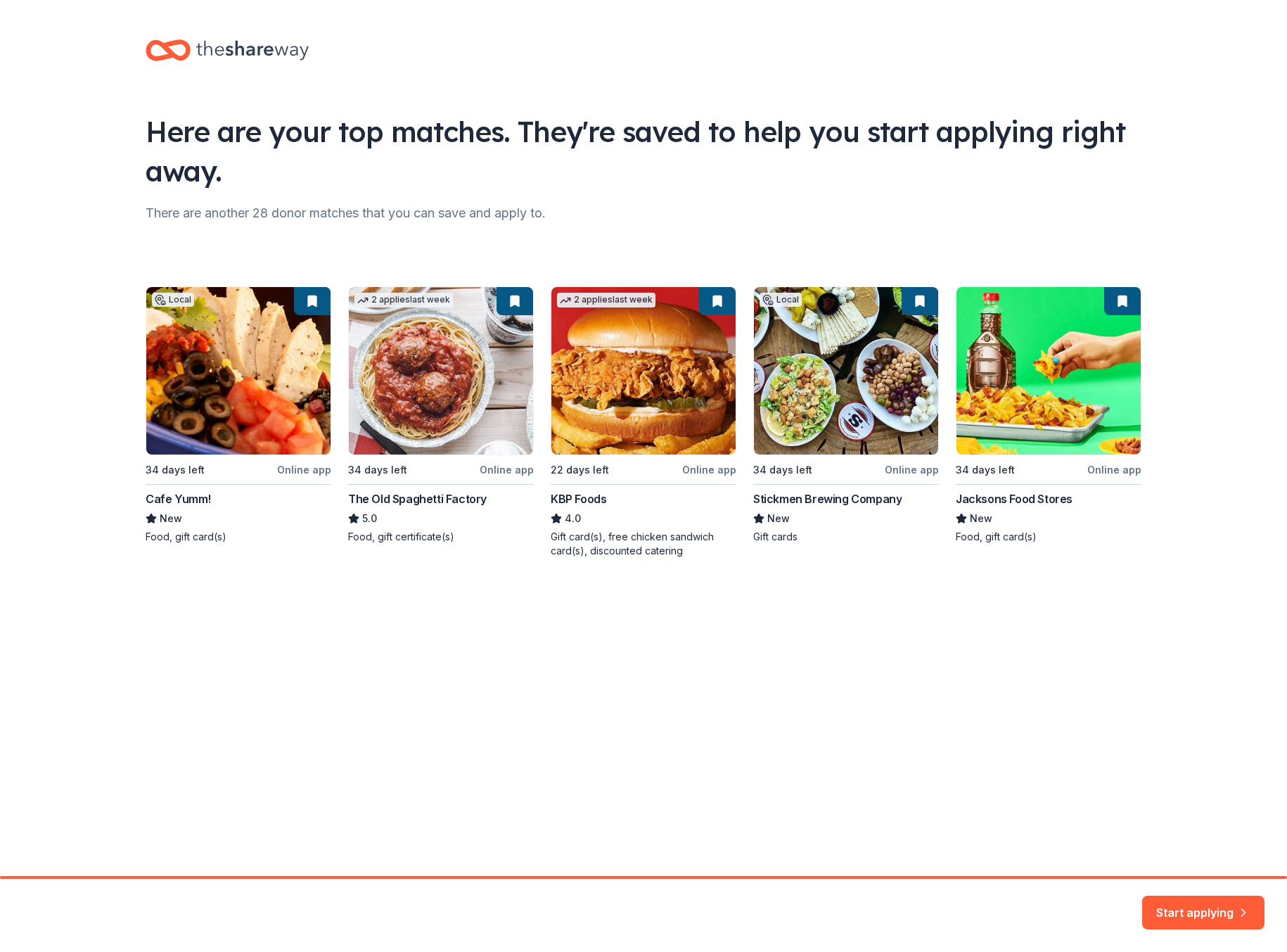
click at [94, 503] on div "Here are your top matches. They're saved to help you start applying right away.…" at bounding box center [643, 312] width 1287 height 626
click at [1183, 915] on button "Start applying" at bounding box center [1203, 907] width 123 height 34
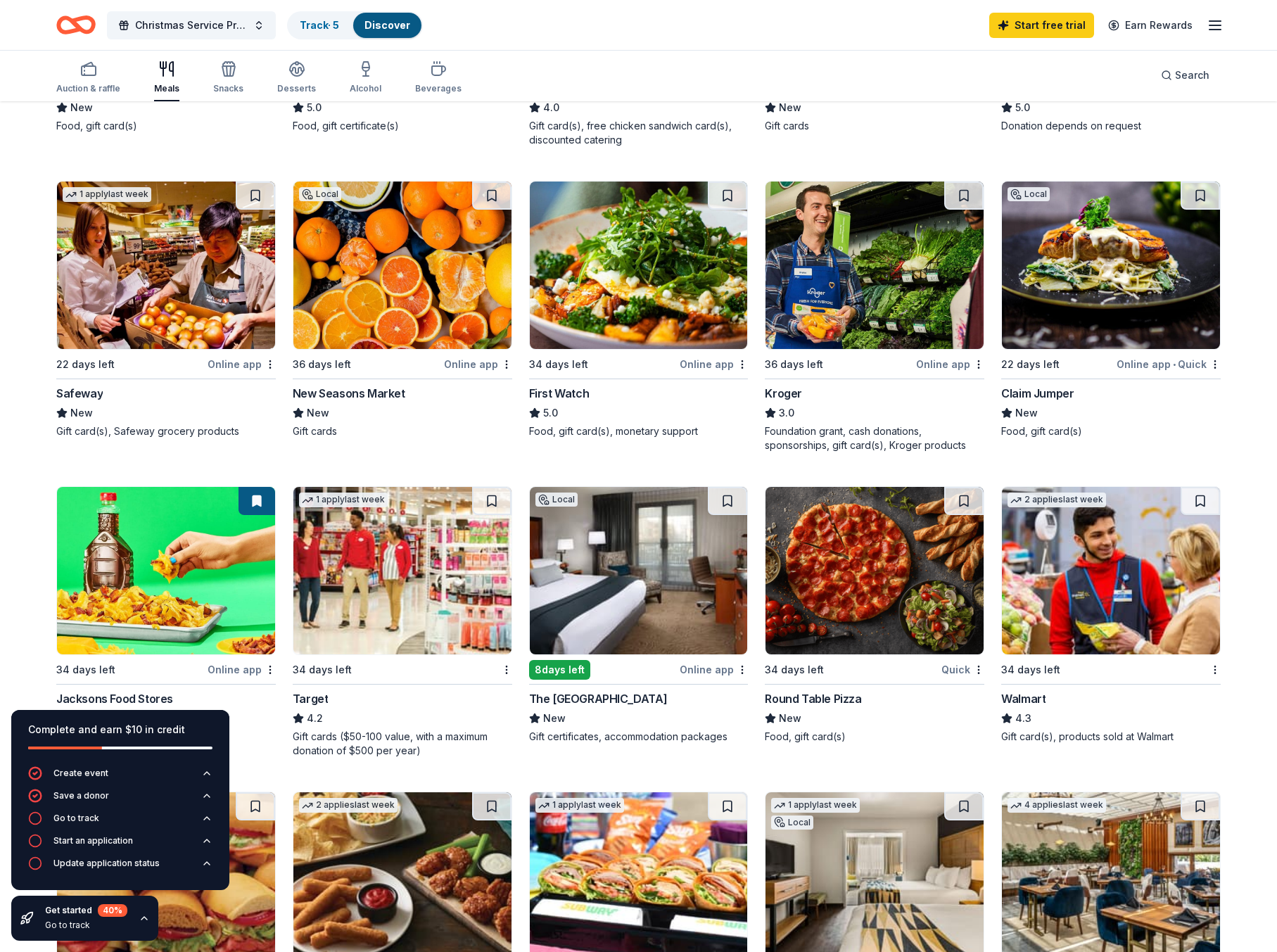
scroll to position [422, 0]
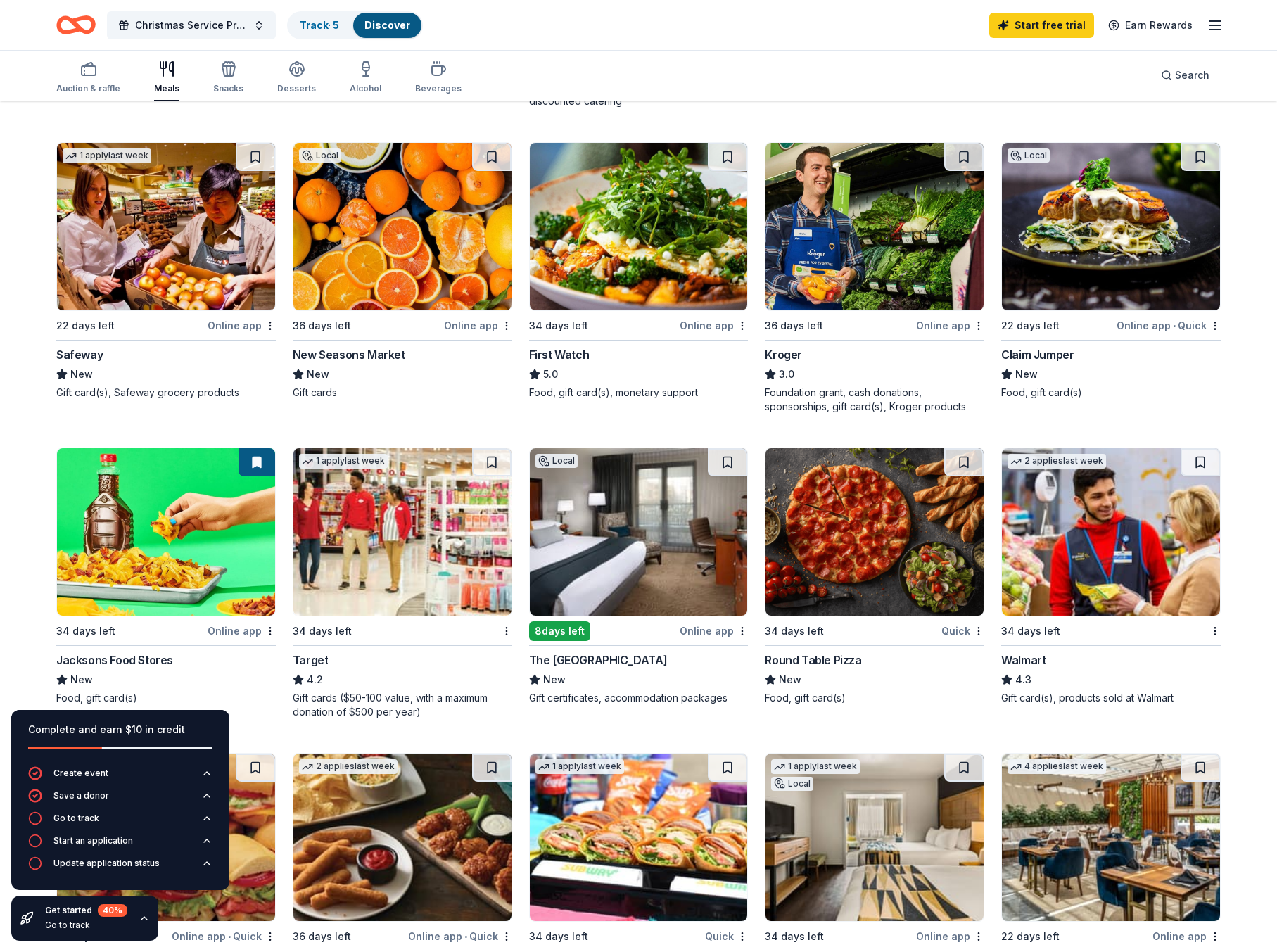
click at [21, 405] on div "41 results in [GEOGRAPHIC_DATA], [GEOGRAPHIC_DATA] Application deadlines 6 this…" at bounding box center [638, 644] width 1277 height 1927
click at [20, 511] on div "41 results in [GEOGRAPHIC_DATA], [GEOGRAPHIC_DATA] Application deadlines 6 this…" at bounding box center [638, 644] width 1277 height 1927
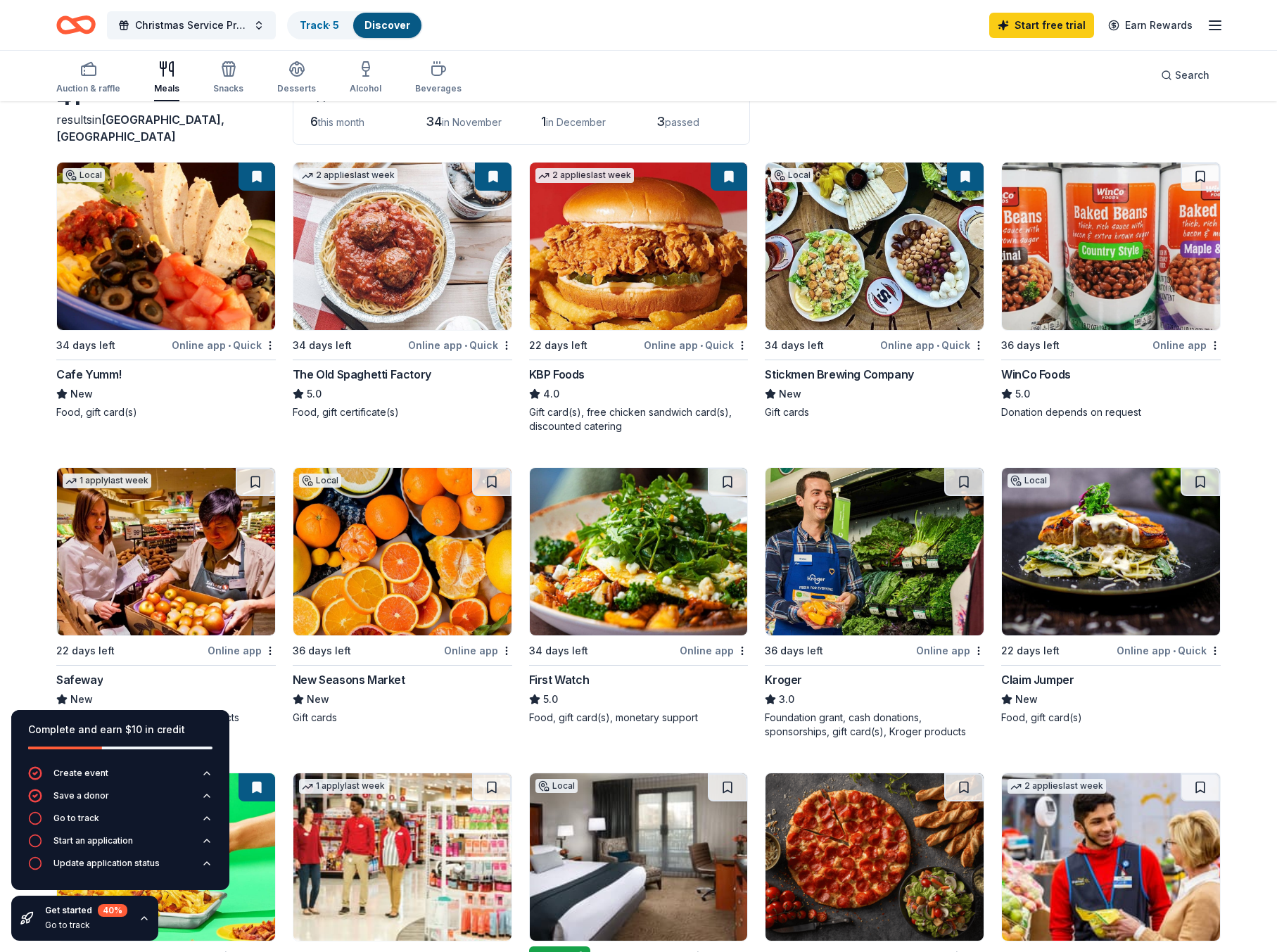
scroll to position [94, 0]
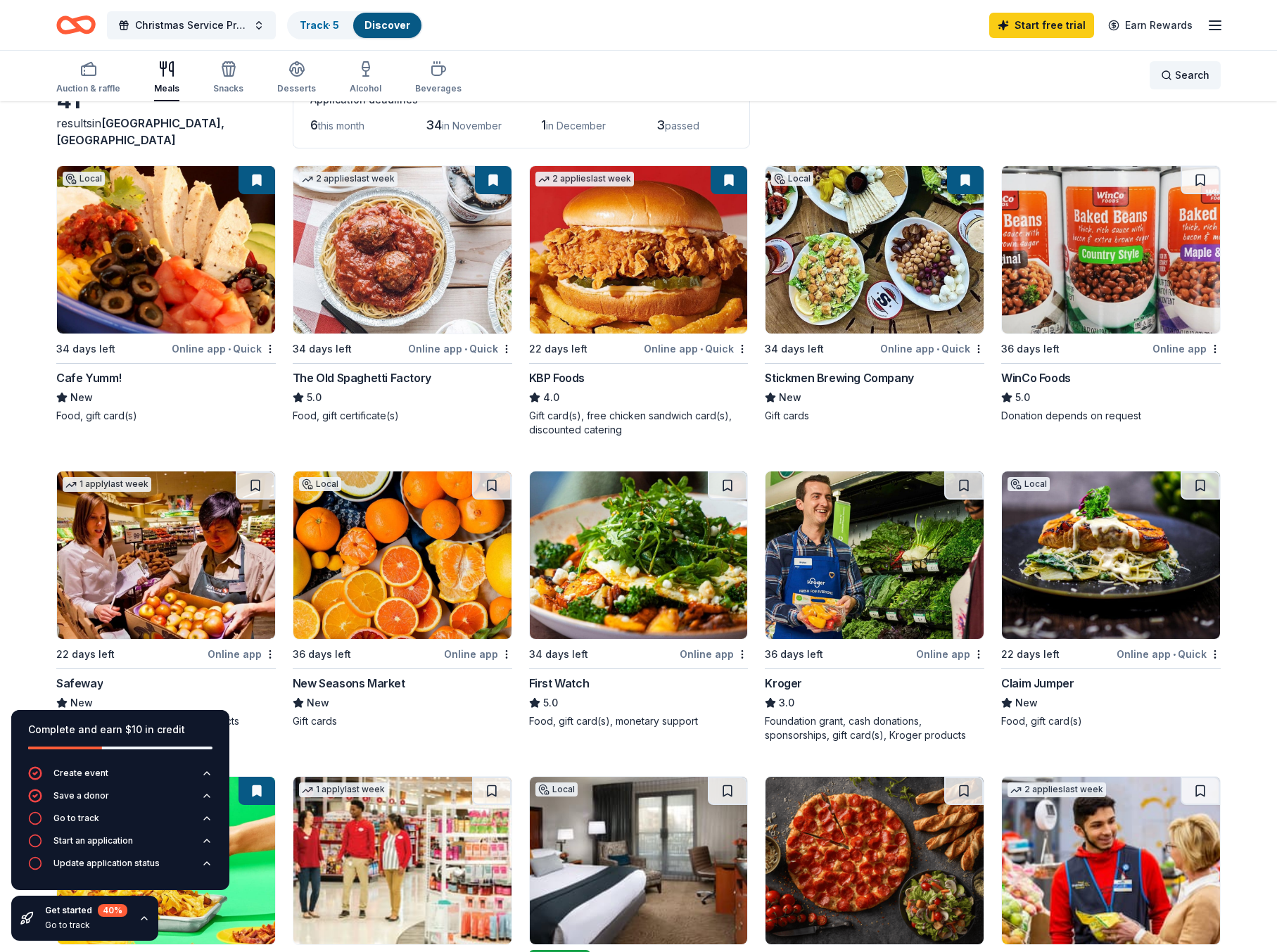
click at [1166, 68] on div "Search" at bounding box center [1186, 75] width 49 height 17
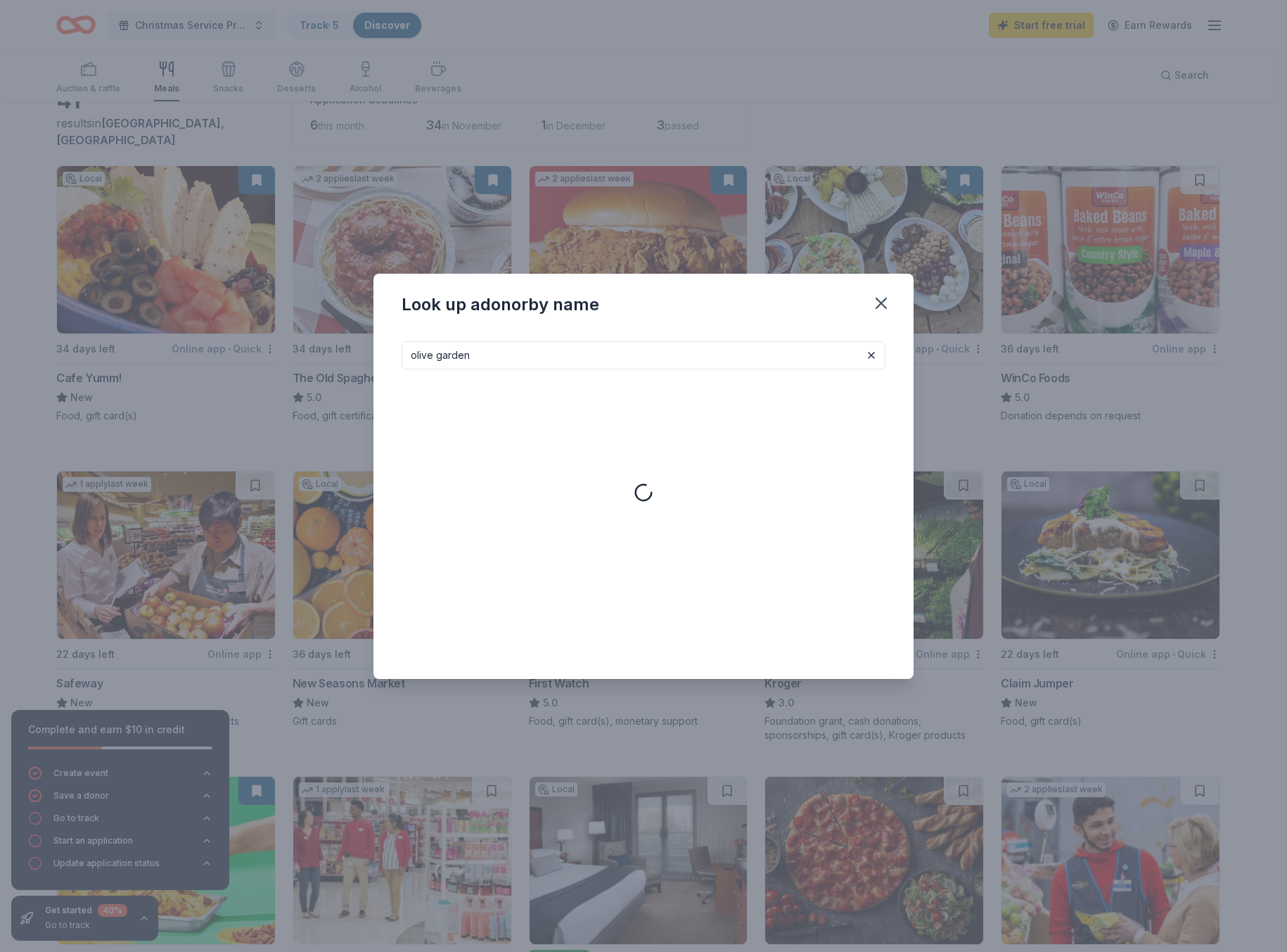
type input "olive garden"
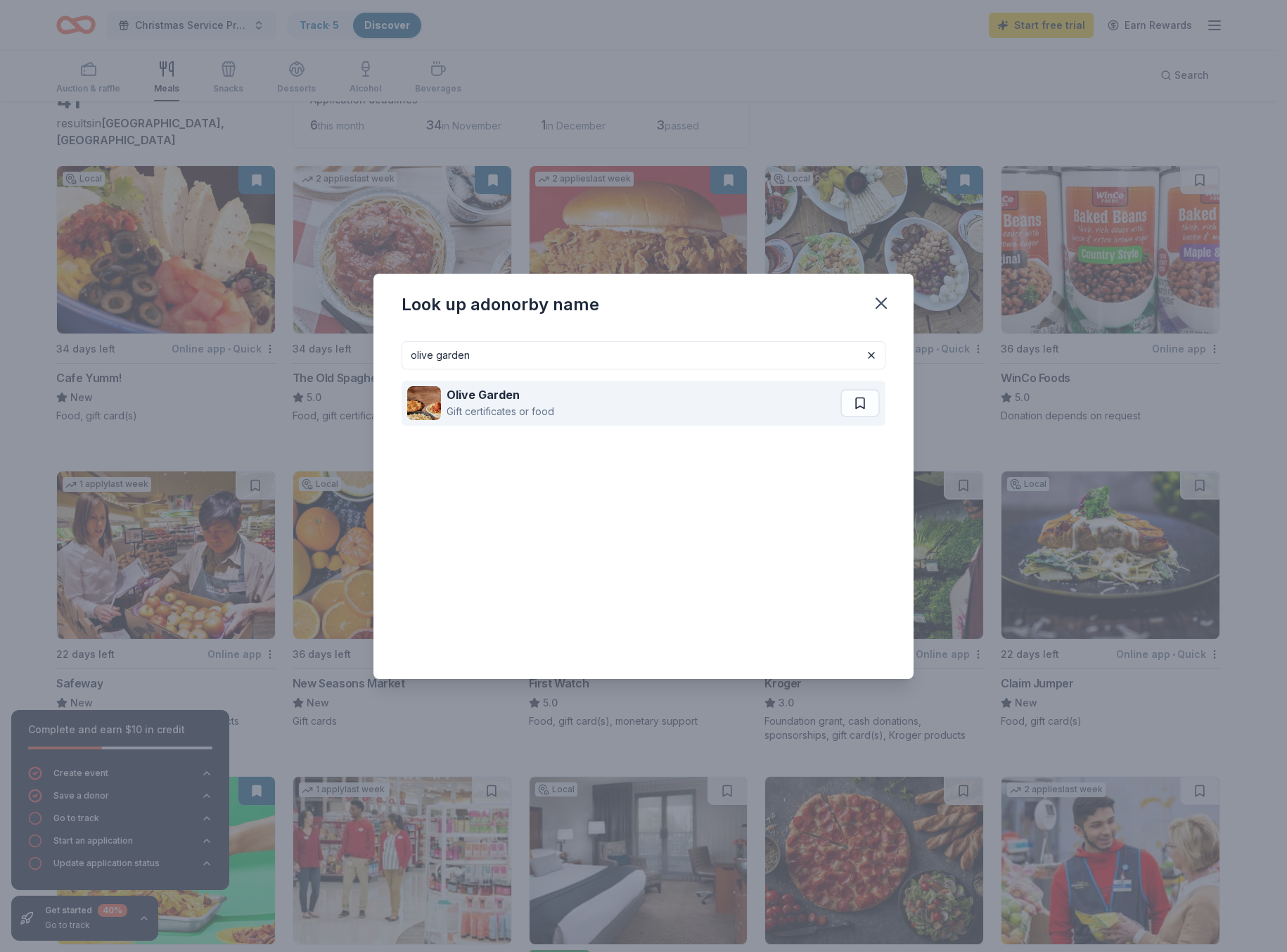
click at [506, 401] on div "Olive Garden" at bounding box center [500, 394] width 108 height 17
click at [883, 300] on icon "button" at bounding box center [881, 303] width 10 height 10
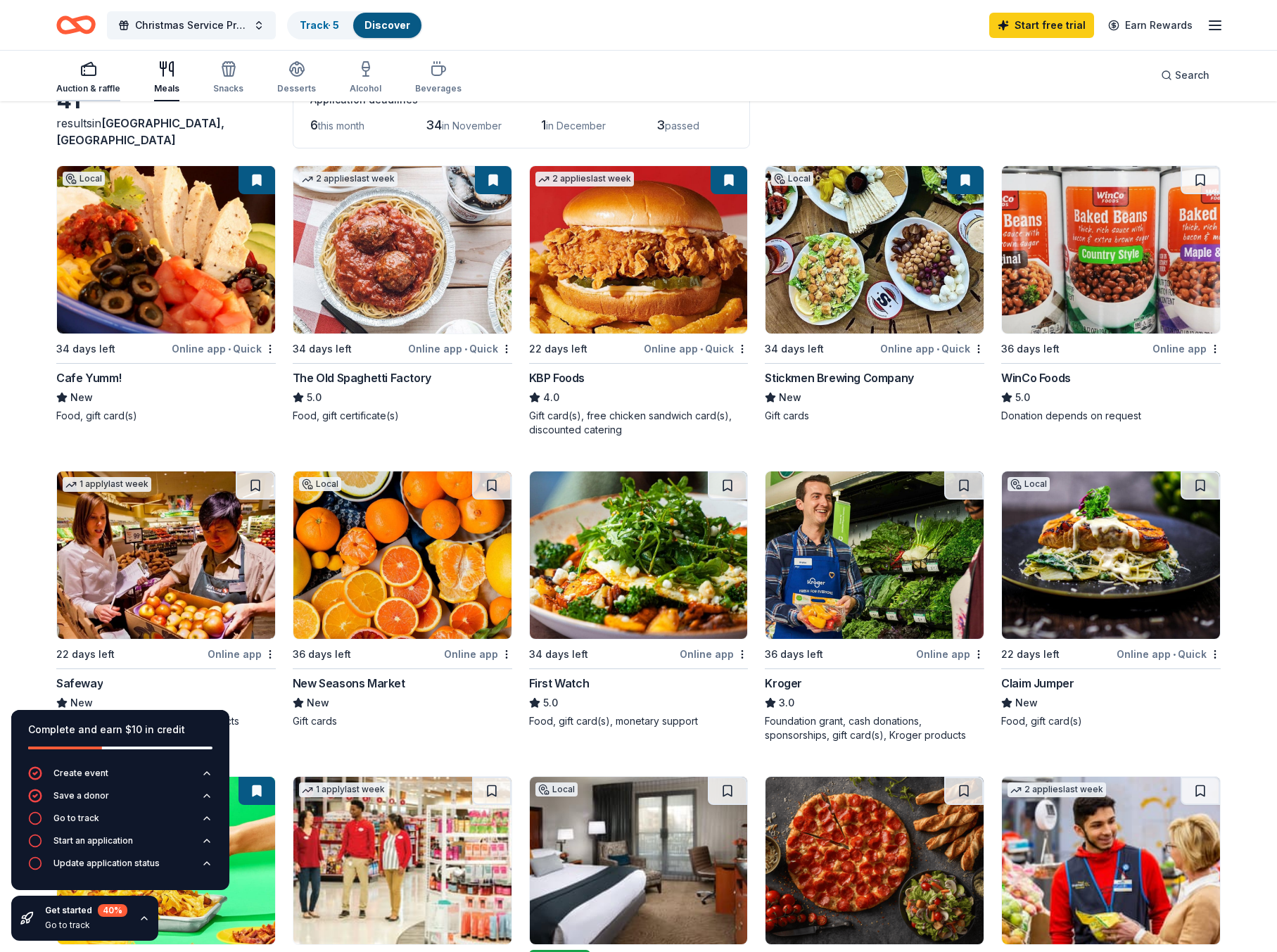
click at [73, 78] on div "Auction & raffle" at bounding box center [89, 77] width 64 height 34
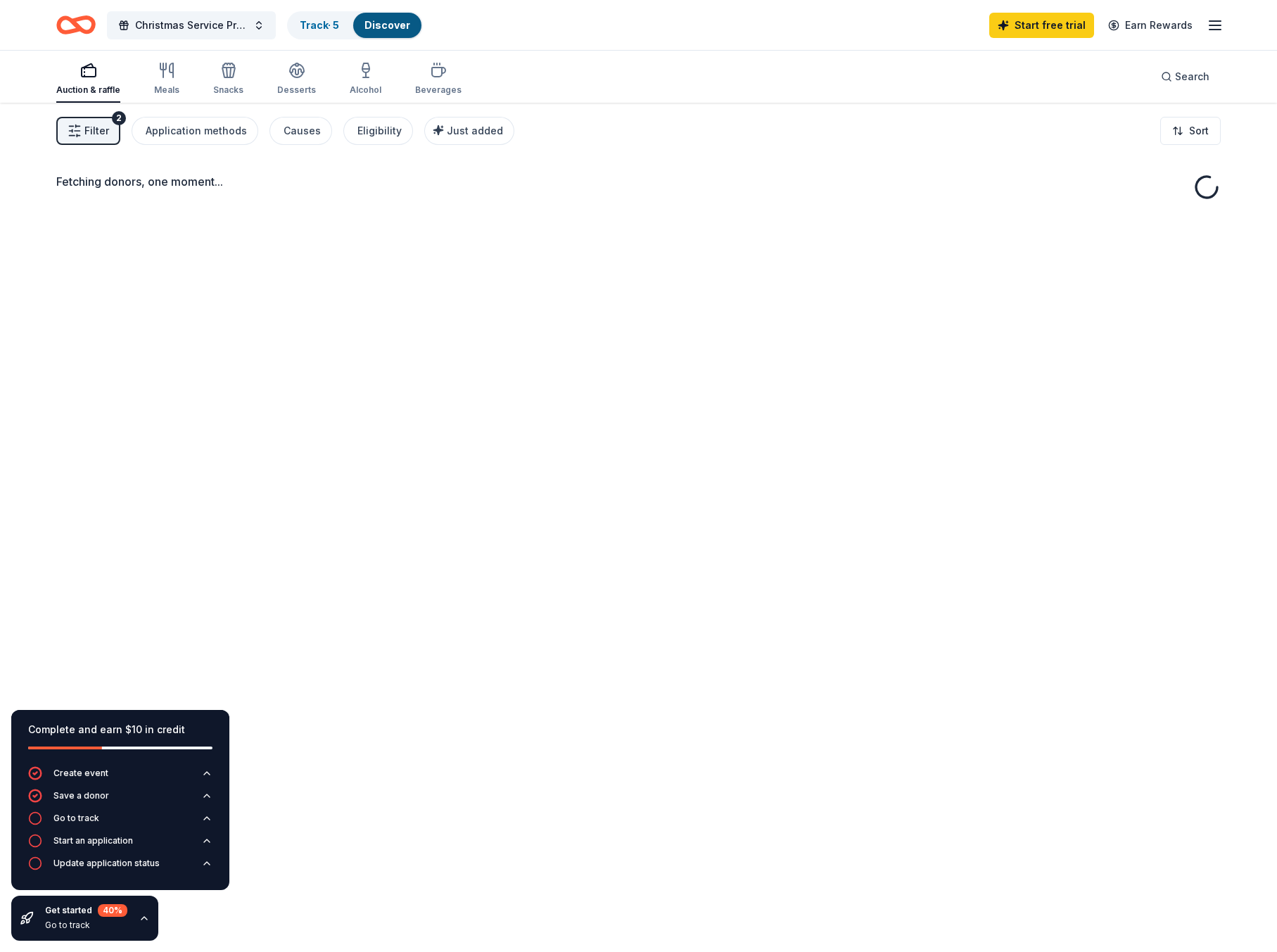
click at [93, 129] on span "Filter" at bounding box center [97, 131] width 24 height 17
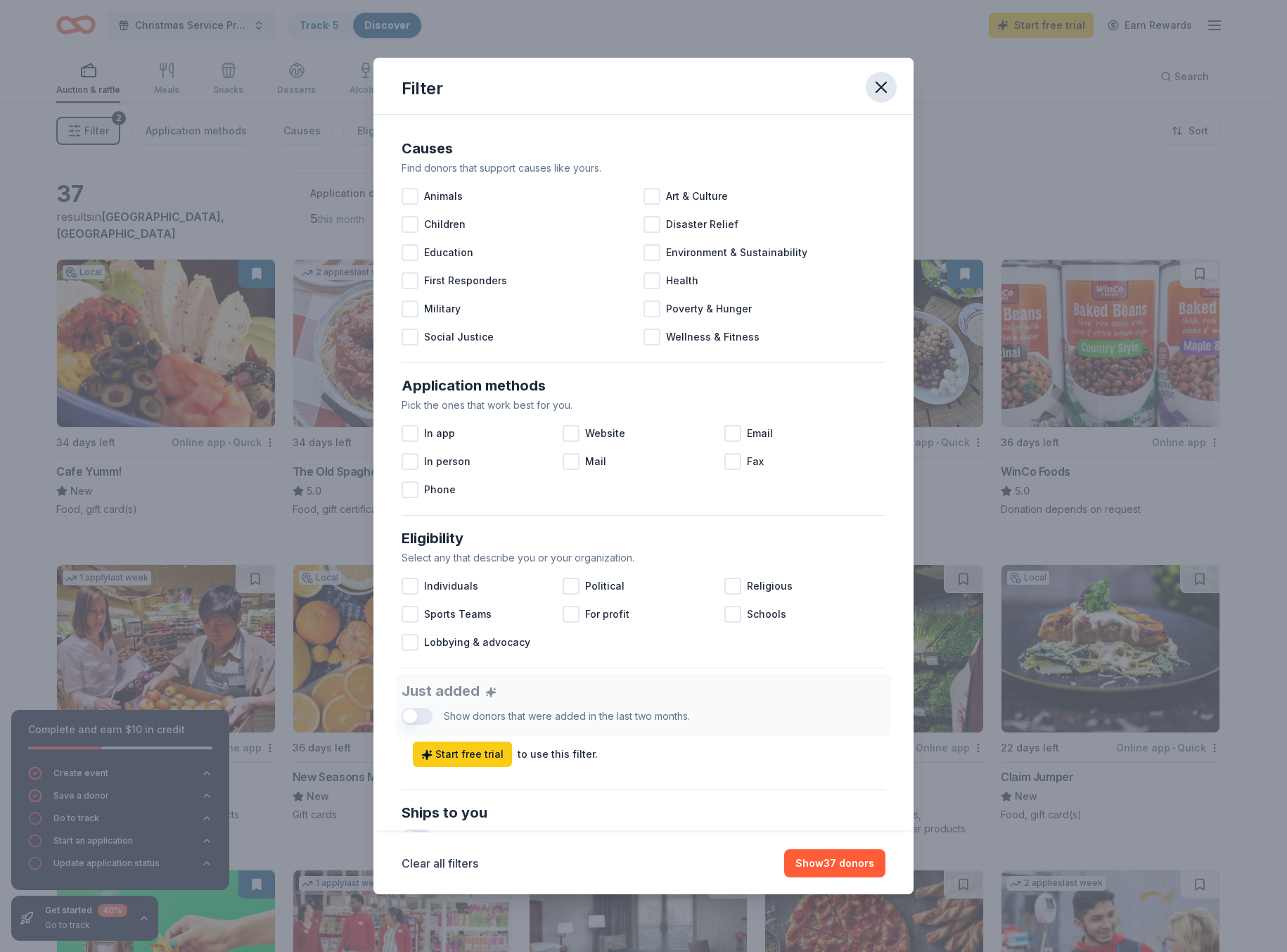
click at [881, 88] on icon "button" at bounding box center [881, 87] width 10 height 10
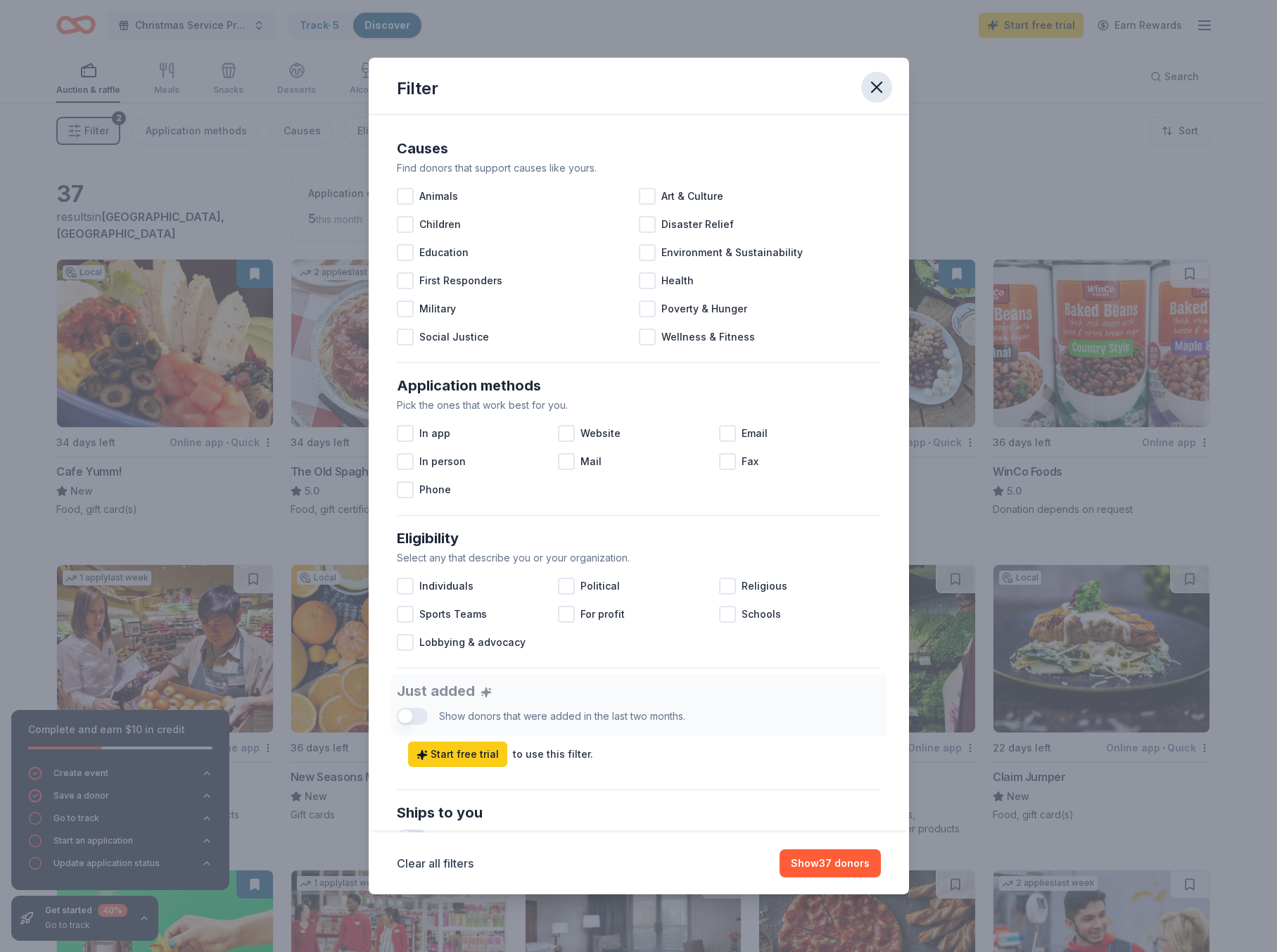
click at [883, 88] on icon "button" at bounding box center [877, 87] width 20 height 20
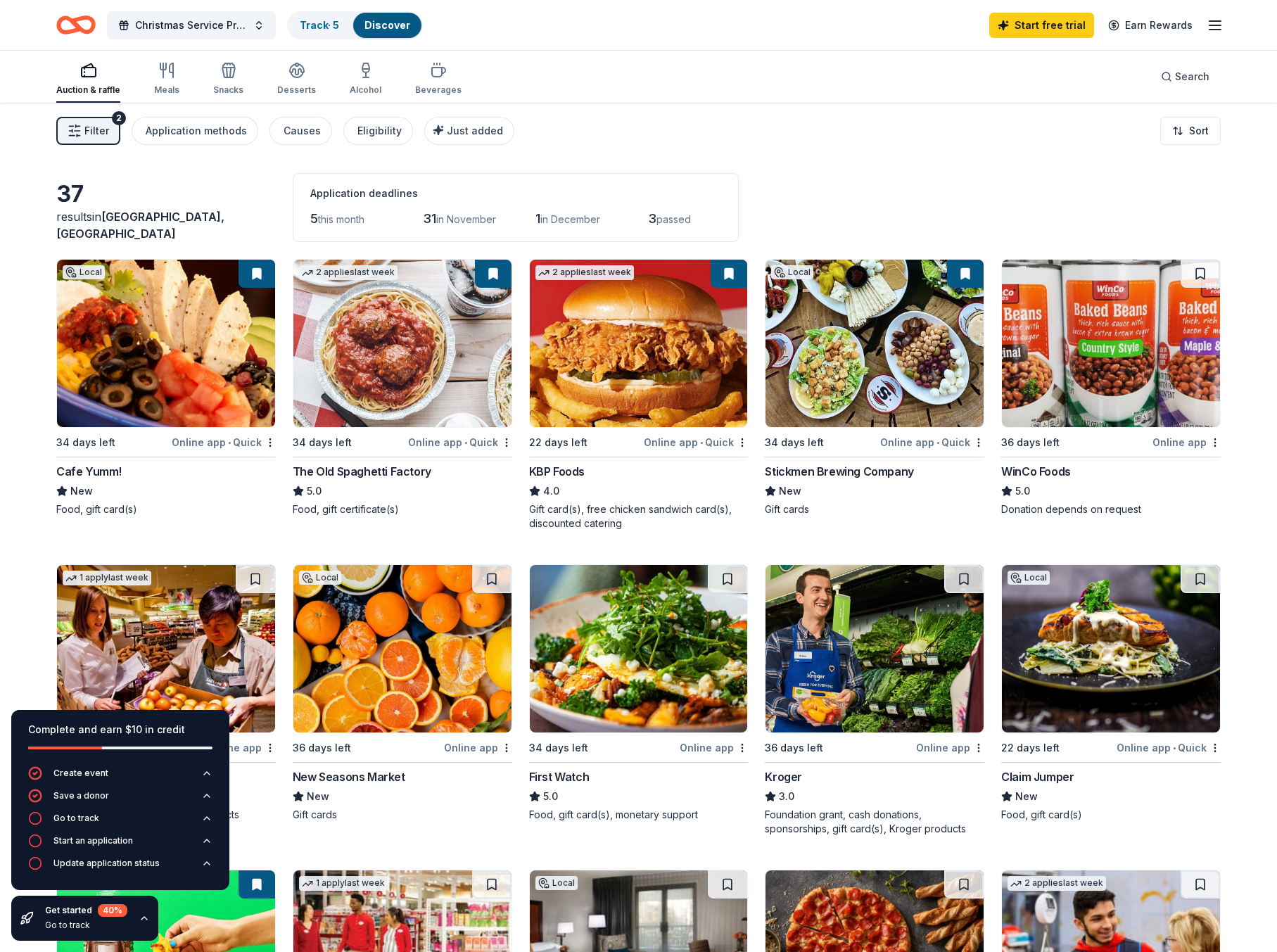
click at [126, 182] on div "37 results in [GEOGRAPHIC_DATA], [GEOGRAPHIC_DATA] Application deadlines 5 this…" at bounding box center [639, 207] width 1165 height 69
click at [164, 72] on icon "button" at bounding box center [164, 70] width 0 height 14
click at [97, 90] on div "Auction & raffle" at bounding box center [89, 90] width 64 height 11
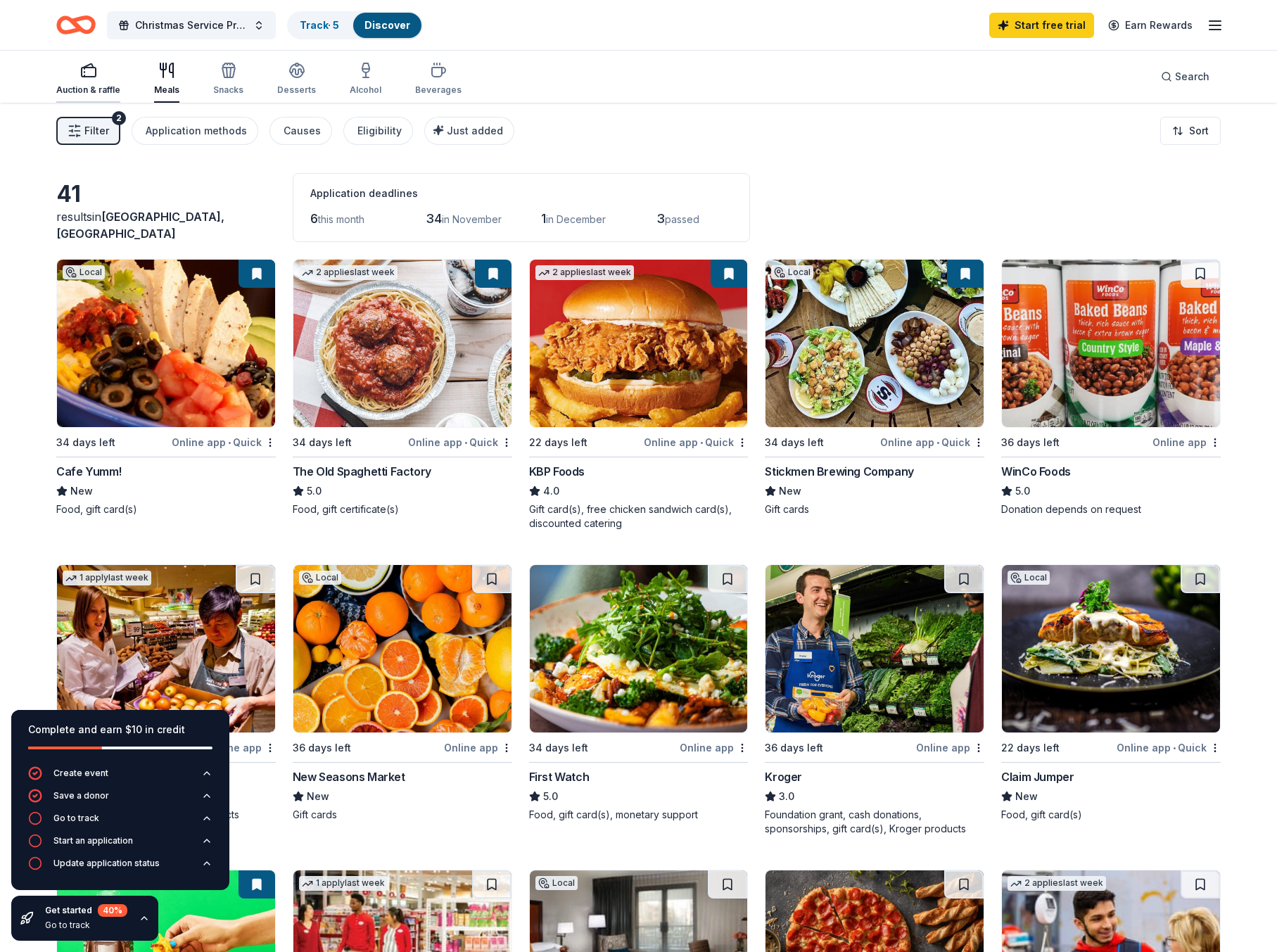
click at [97, 90] on div "Auction & raffle" at bounding box center [89, 90] width 64 height 11
click at [689, 78] on div "Auction & raffle Meals Snacks Desserts Alcohol Beverages Search" at bounding box center [639, 77] width 1165 height 52
click at [645, 137] on div "Filter 2 Application methods Causes Eligibility Just added Sort" at bounding box center [638, 131] width 1277 height 57
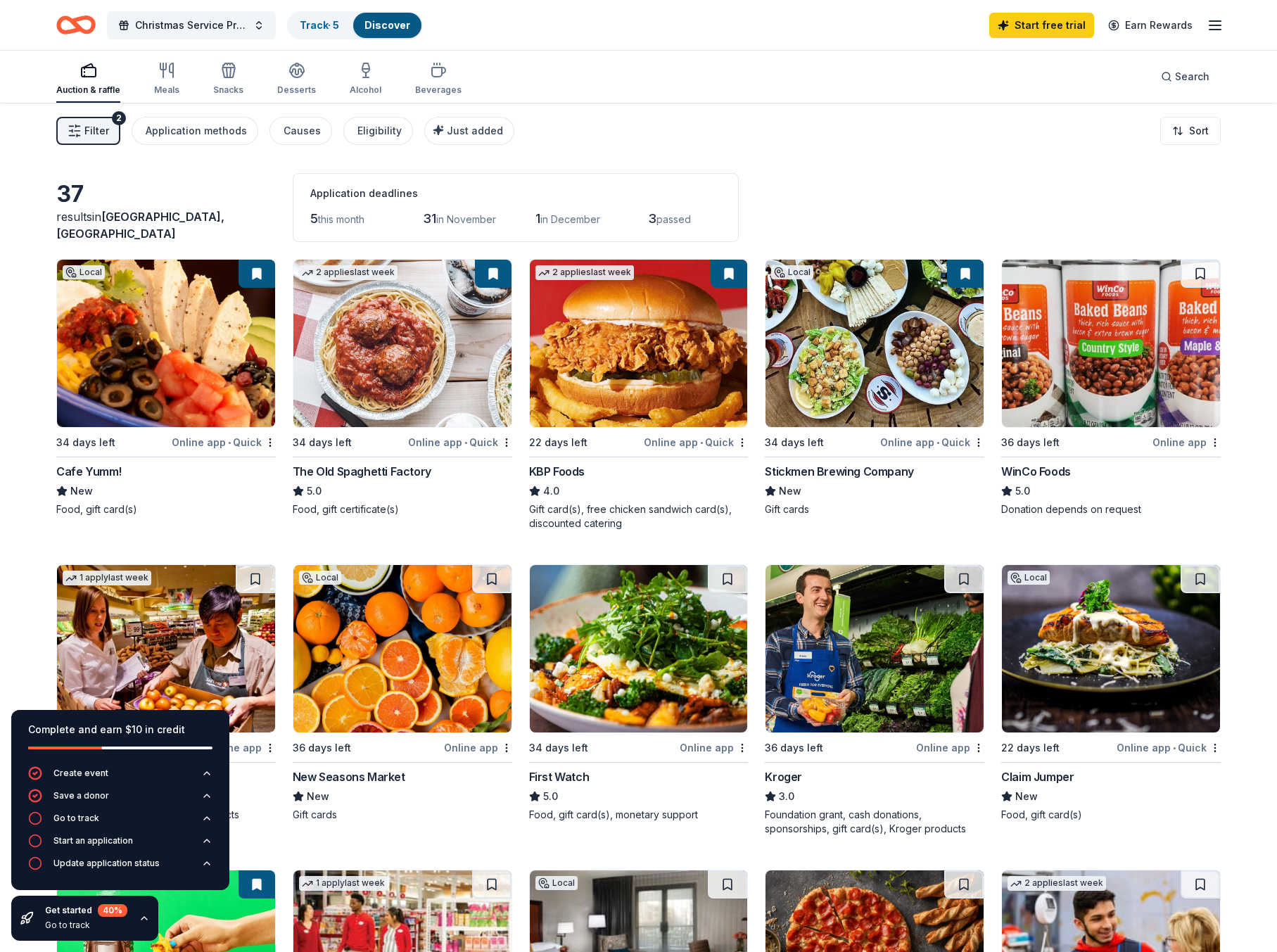
click at [27, 129] on div "Filter 2 Application methods Causes Eligibility Just added Sort" at bounding box center [638, 131] width 1277 height 57
